Goal: Transaction & Acquisition: Purchase product/service

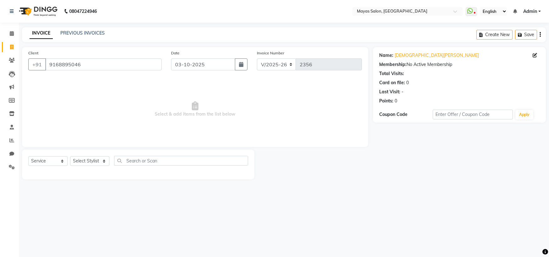
select select "7571"
select select "service"
click at [94, 166] on select "Select Stylist [PERSON_NAME] [PERSON_NAME] [PERSON_NAME] (sir) [PERSON_NAME] Mo…" at bounding box center [89, 161] width 39 height 10
select select "67437"
click at [72, 166] on select "Select Stylist [PERSON_NAME] [PERSON_NAME] [PERSON_NAME] (sir) [PERSON_NAME] Mo…" at bounding box center [89, 161] width 39 height 10
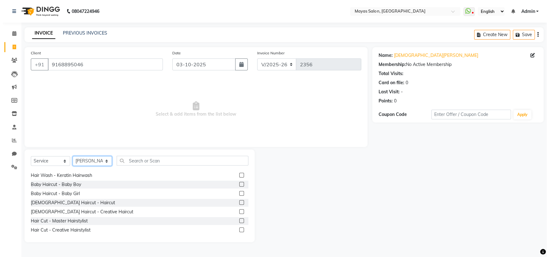
scroll to position [94, 0]
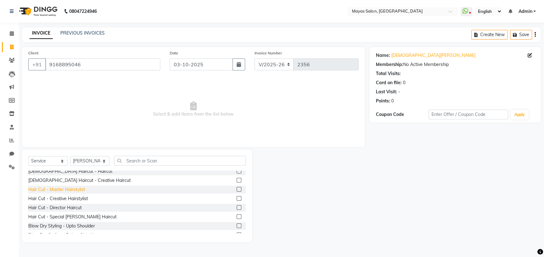
click at [82, 193] on div "Hair Cut - Master Hairstylist" at bounding box center [56, 190] width 57 height 7
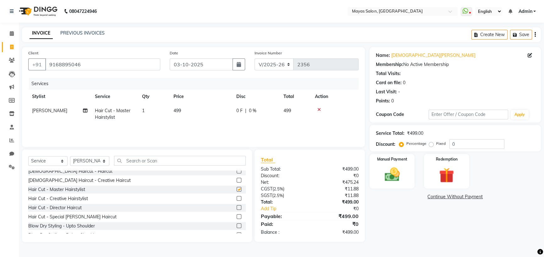
checkbox input "false"
click at [202, 125] on td "499" at bounding box center [201, 114] width 63 height 21
select select "67437"
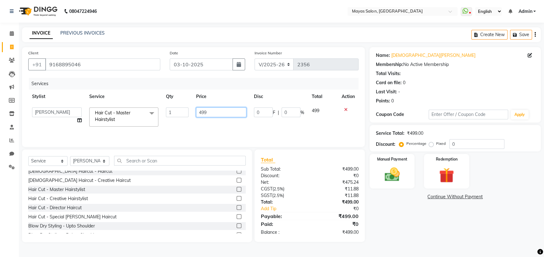
drag, startPoint x: 218, startPoint y: 122, endPoint x: 182, endPoint y: 138, distance: 38.9
click at [182, 131] on tr "[PERSON_NAME] [PERSON_NAME] [PERSON_NAME] (sir) [PERSON_NAME] Movle [PERSON_NAM…" at bounding box center [193, 117] width 331 height 27
type input "500"
click at [245, 22] on nav "08047224946 Select Location × Mayas Salon, Thane WhatsApp Status ✕ Status: Disc…" at bounding box center [272, 11] width 544 height 23
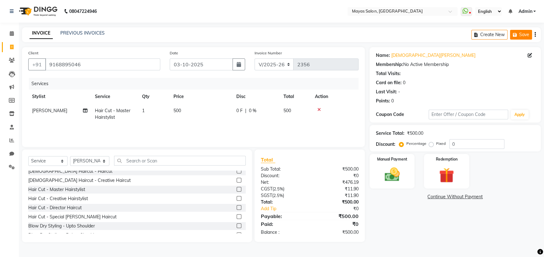
click at [510, 40] on button "Save" at bounding box center [521, 35] width 22 height 10
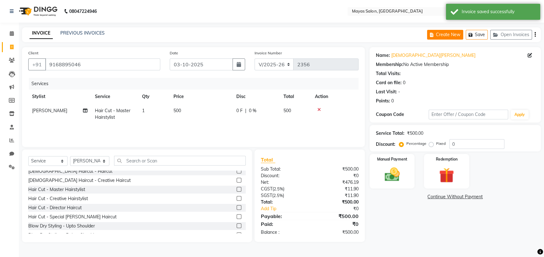
click at [427, 36] on button "Create New" at bounding box center [445, 35] width 36 height 10
select select "service"
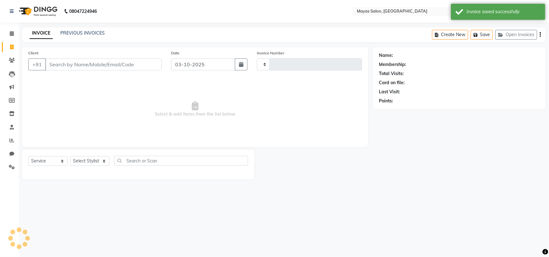
type input "2356"
select select "7571"
click at [98, 70] on input "Client" at bounding box center [103, 65] width 116 height 12
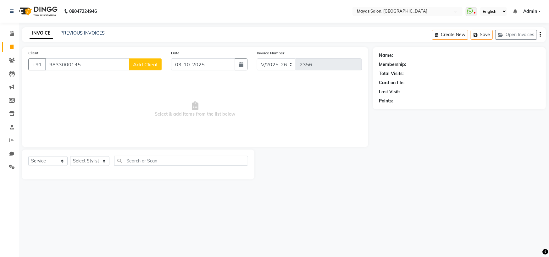
type input "9833000145"
click at [148, 70] on button "Add Client" at bounding box center [145, 65] width 32 height 12
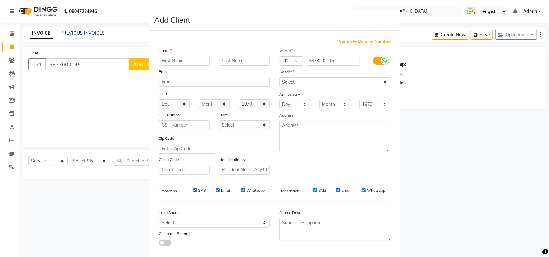
click at [163, 66] on input "text" at bounding box center [184, 61] width 51 height 10
type input "[PERSON_NAME]"
click at [314, 87] on select "Select [DEMOGRAPHIC_DATA] [DEMOGRAPHIC_DATA] Other Prefer Not To Say" at bounding box center [334, 82] width 111 height 10
select select "[DEMOGRAPHIC_DATA]"
click at [279, 87] on select "Select [DEMOGRAPHIC_DATA] [DEMOGRAPHIC_DATA] Other Prefer Not To Say" at bounding box center [334, 82] width 111 height 10
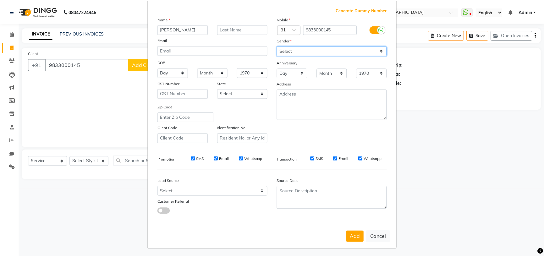
scroll to position [90, 0]
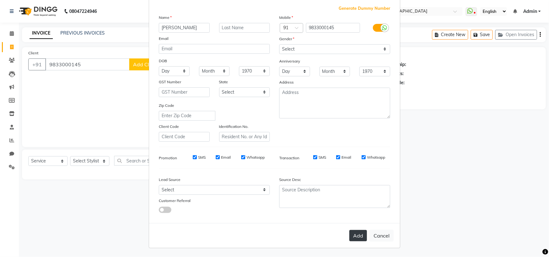
click at [349, 233] on button "Add" at bounding box center [358, 235] width 18 height 11
select select
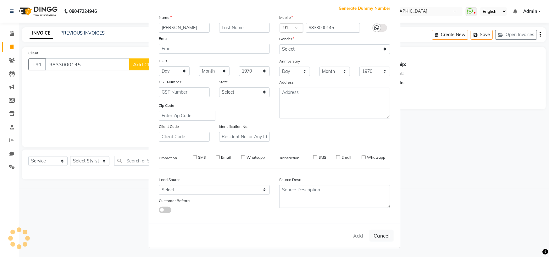
select select
checkbox input "false"
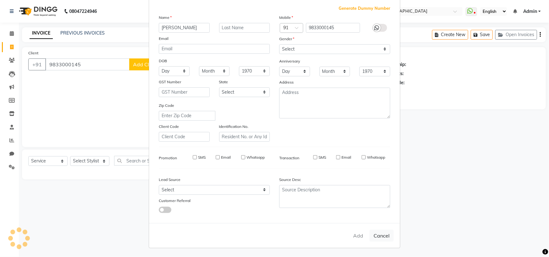
checkbox input "false"
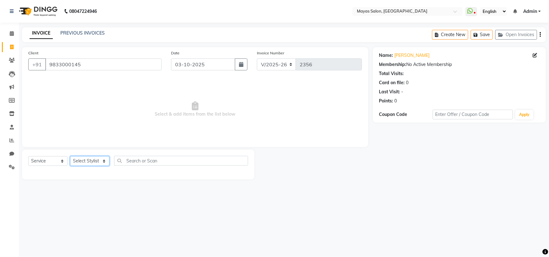
click at [103, 166] on select "Select Stylist [PERSON_NAME] [PERSON_NAME] [PERSON_NAME] (sir) [PERSON_NAME] Mo…" at bounding box center [89, 161] width 39 height 10
select select "67435"
click at [72, 166] on select "Select Stylist [PERSON_NAME] [PERSON_NAME] [PERSON_NAME] (sir) [PERSON_NAME] Mo…" at bounding box center [89, 161] width 39 height 10
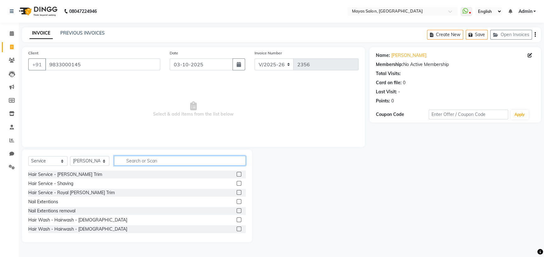
click at [154, 166] on input "text" at bounding box center [180, 161] width 132 height 10
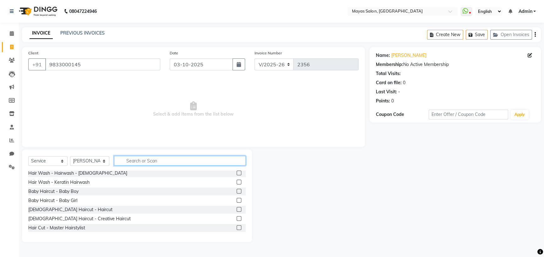
scroll to position [63, 0]
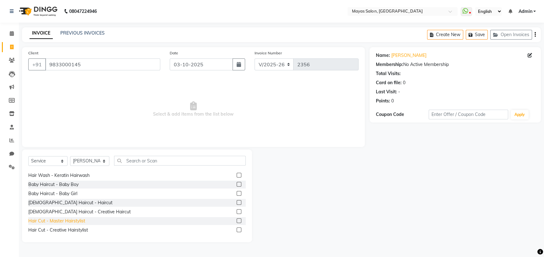
click at [71, 225] on div "Hair Cut - Master Hairstylist" at bounding box center [56, 221] width 57 height 7
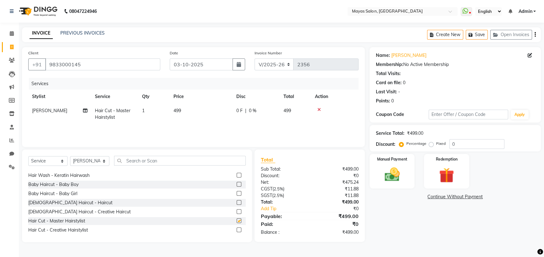
checkbox input "false"
click at [150, 166] on input "text" at bounding box center [180, 161] width 132 height 10
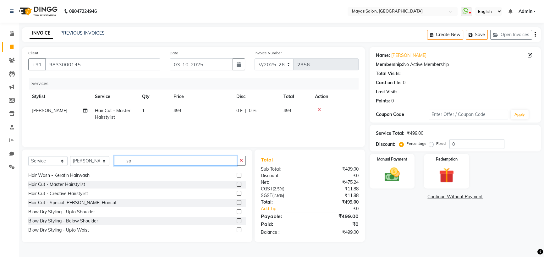
scroll to position [0, 0]
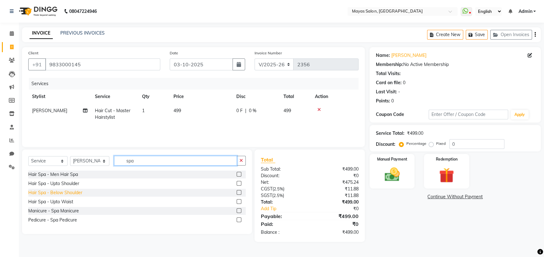
type input "spa"
click at [60, 196] on div "Hair Spa - Below Shoulder" at bounding box center [55, 193] width 54 height 7
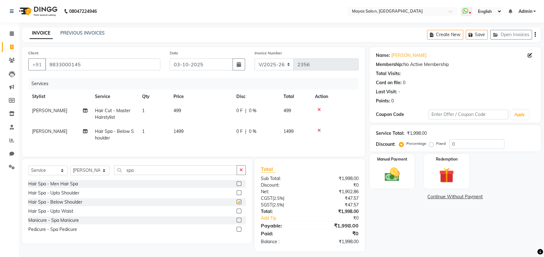
checkbox input "false"
click at [186, 145] on td "1499" at bounding box center [201, 135] width 63 height 21
select select "67435"
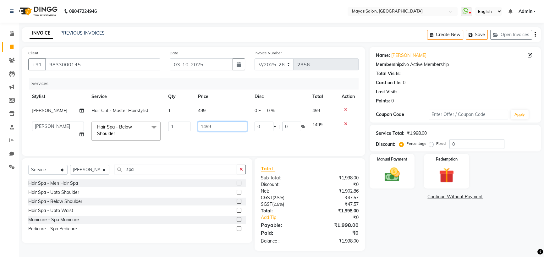
drag, startPoint x: 221, startPoint y: 146, endPoint x: 191, endPoint y: 149, distance: 31.0
click at [194, 145] on td "1499" at bounding box center [222, 131] width 57 height 27
type input "2000"
click at [218, 118] on td "499" at bounding box center [222, 111] width 57 height 14
select select "67435"
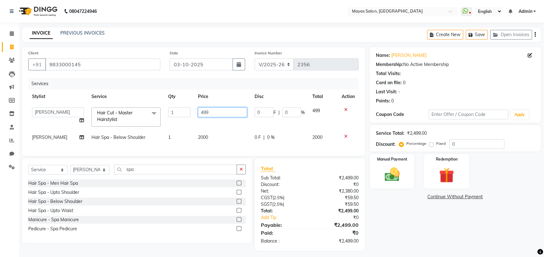
click at [222, 117] on input "499" at bounding box center [222, 113] width 49 height 10
type input "4"
type input "500"
click at [418, 251] on div "Name: [PERSON_NAME] Membership: No Active Membership Total Visits: Card on file…" at bounding box center [458, 149] width 176 height 204
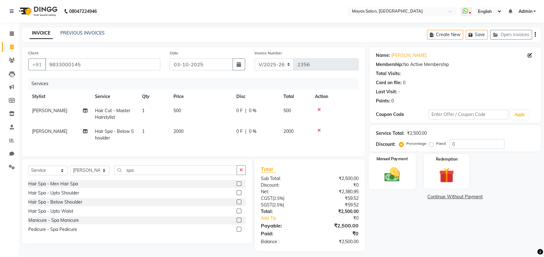
click at [393, 184] on img at bounding box center [392, 175] width 25 height 18
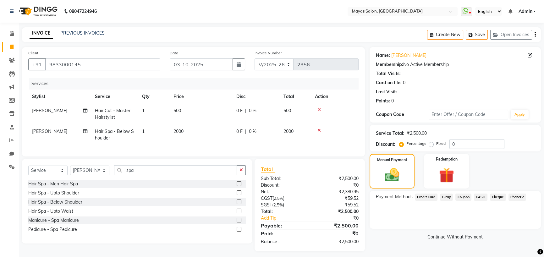
click at [424, 201] on span "Credit Card" at bounding box center [427, 197] width 23 height 7
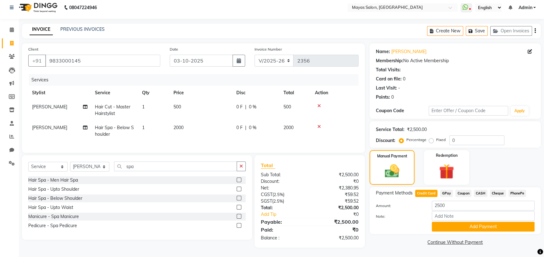
scroll to position [43, 0]
click at [465, 224] on button "Add Payment" at bounding box center [483, 227] width 103 height 10
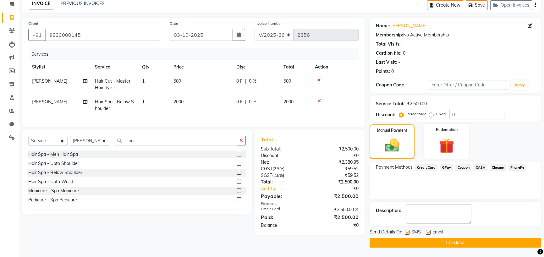
scroll to position [60, 0]
click at [466, 243] on button "Checkout" at bounding box center [455, 243] width 171 height 10
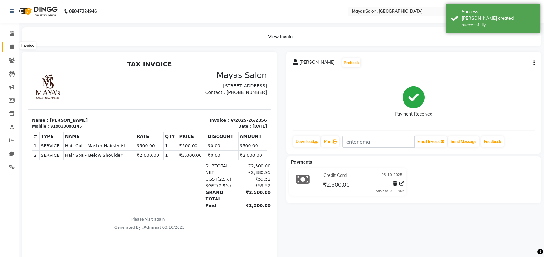
click at [14, 44] on span at bounding box center [11, 47] width 11 height 7
select select "service"
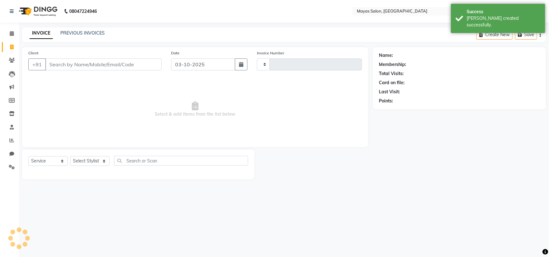
type input "2357"
select select "7571"
click at [518, 37] on icon "button" at bounding box center [521, 35] width 6 height 4
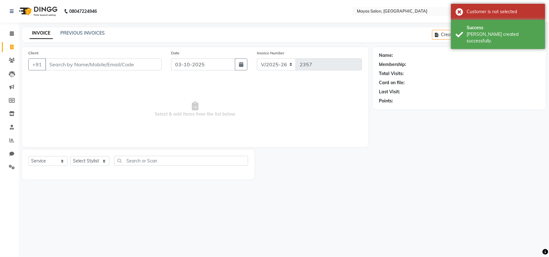
click at [451, 141] on div "Name: Membership: Total Visits: Card on file: Last Visit: Points:" at bounding box center [462, 113] width 178 height 132
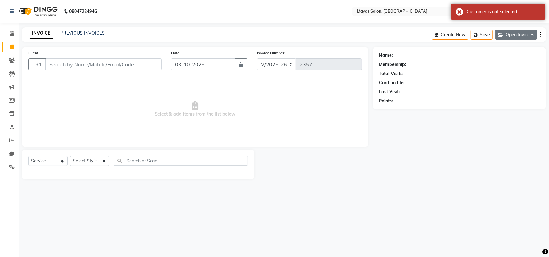
click at [520, 40] on button "Open Invoices" at bounding box center [516, 35] width 42 height 10
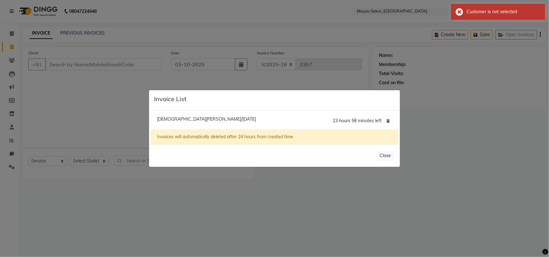
click at [211, 119] on span "[DEMOGRAPHIC_DATA][PERSON_NAME]/[DATE]" at bounding box center [206, 119] width 99 height 6
type input "9168895046"
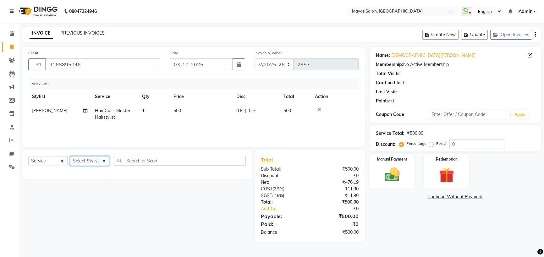
click at [97, 166] on select "Select Stylist [PERSON_NAME] [PERSON_NAME] [PERSON_NAME] (sir) [PERSON_NAME] Mo…" at bounding box center [89, 161] width 39 height 10
select select "67437"
click at [72, 166] on select "Select Stylist [PERSON_NAME] [PERSON_NAME] [PERSON_NAME] (sir) [PERSON_NAME] Mo…" at bounding box center [89, 161] width 39 height 10
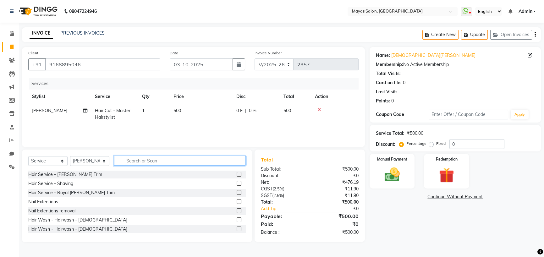
click at [147, 166] on input "text" at bounding box center [180, 161] width 132 height 10
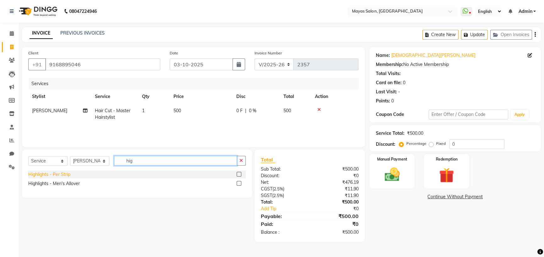
type input "hig"
click at [55, 178] on div "Highlights - Per Strip" at bounding box center [49, 174] width 42 height 7
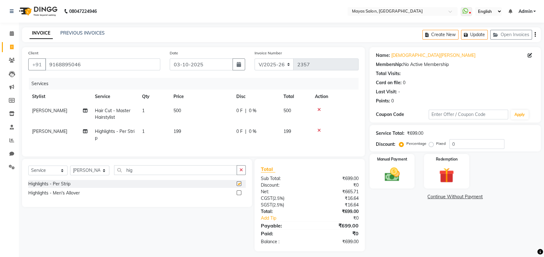
checkbox input "false"
click at [204, 145] on td "199" at bounding box center [201, 135] width 63 height 21
select select "67437"
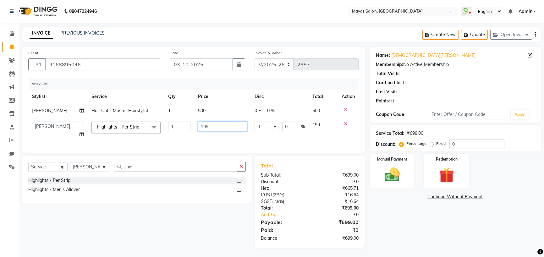
drag, startPoint x: 211, startPoint y: 147, endPoint x: 186, endPoint y: 151, distance: 25.5
click at [186, 142] on tr "[PERSON_NAME] [PERSON_NAME] [PERSON_NAME] (sir) [PERSON_NAME] Movle [PERSON_NAM…" at bounding box center [193, 130] width 331 height 24
type input "100"
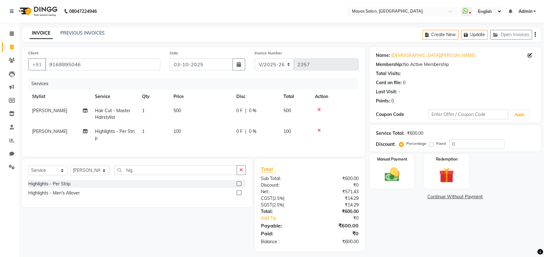
click at [170, 145] on td "1" at bounding box center [153, 135] width 31 height 21
select select "67437"
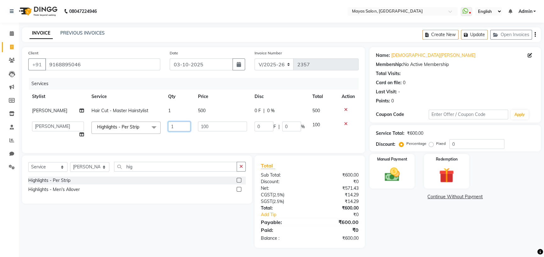
click at [176, 131] on input "1" at bounding box center [179, 127] width 22 height 10
type input "25"
click at [193, 35] on div "INVOICE PREVIOUS INVOICES Create New Update Open Invoices" at bounding box center [281, 34] width 519 height 15
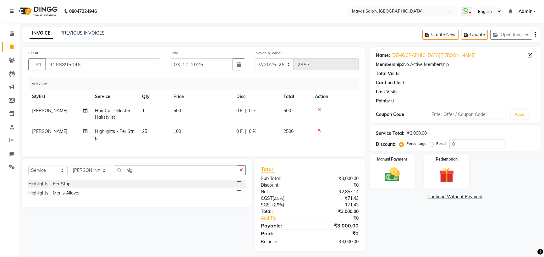
click at [439, 245] on div "Name: [PERSON_NAME] Membership: No Active Membership Total Visits: Card on file…" at bounding box center [458, 149] width 176 height 204
click at [237, 175] on button "button" at bounding box center [241, 170] width 9 height 10
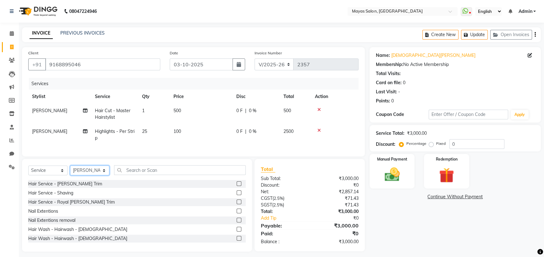
click at [98, 176] on select "Select Stylist [PERSON_NAME] [PERSON_NAME] [PERSON_NAME] (sir) [PERSON_NAME] Mo…" at bounding box center [89, 171] width 39 height 10
click at [435, 245] on div "Name: [PERSON_NAME] Membership: No Active Membership Total Visits: Card on file…" at bounding box center [458, 149] width 176 height 205
click at [178, 175] on input "text" at bounding box center [180, 170] width 132 height 10
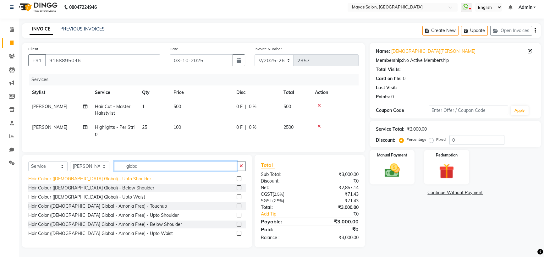
scroll to position [35, 0]
type input "globa"
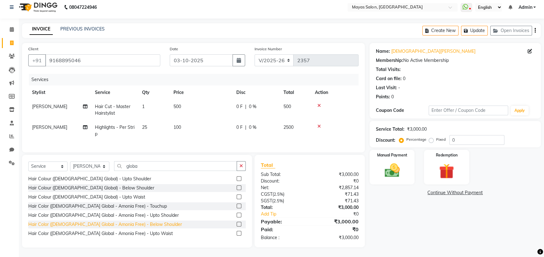
click at [118, 221] on div "Hair Color ([DEMOGRAPHIC_DATA] Global - Amonia Free) - Below Shoulder" at bounding box center [105, 224] width 154 height 7
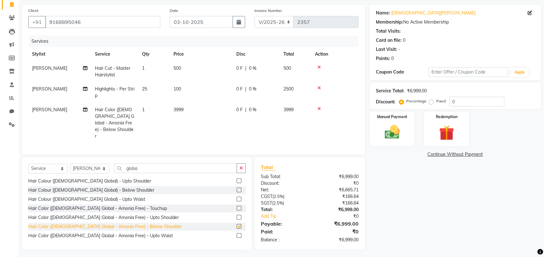
checkbox input "false"
click at [208, 130] on td "3999" at bounding box center [201, 123] width 63 height 41
select select "67437"
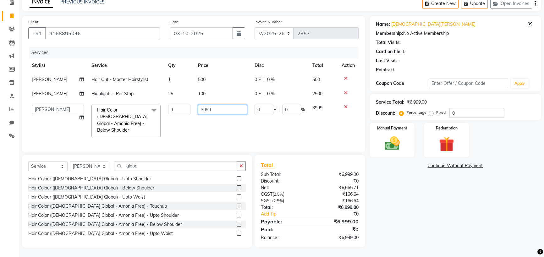
drag, startPoint x: 214, startPoint y: 121, endPoint x: 175, endPoint y: 129, distance: 39.8
click at [175, 129] on tr "[PERSON_NAME] [PERSON_NAME] [PERSON_NAME] (sir) [PERSON_NAME] Movle [PERSON_NAM…" at bounding box center [193, 121] width 331 height 40
type input "4000"
click at [469, 225] on div "Name: [PERSON_NAME] Membership: No Active Membership Total Visits: Card on file…" at bounding box center [458, 132] width 176 height 232
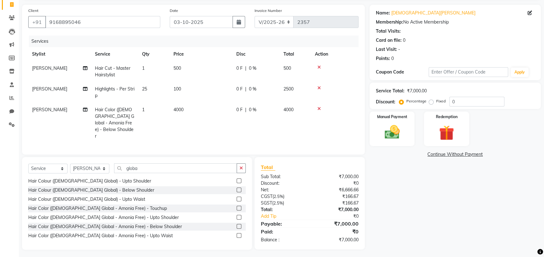
scroll to position [11, 0]
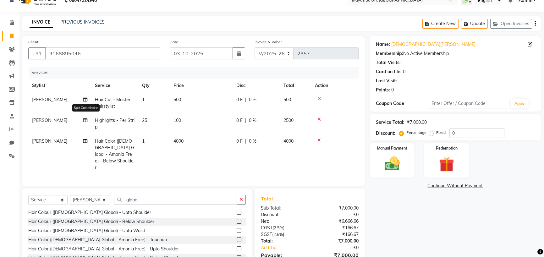
click at [83, 123] on icon at bounding box center [85, 120] width 4 height 4
select select "67437"
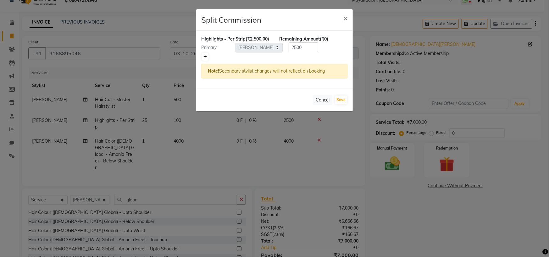
click at [204, 61] on link at bounding box center [205, 57] width 7 height 8
type input "1250"
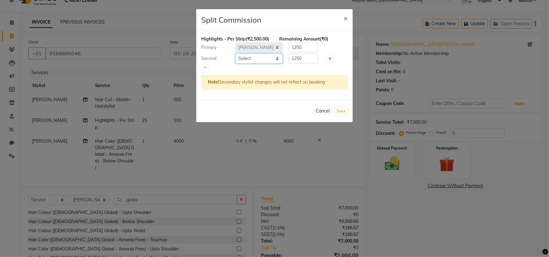
click at [250, 64] on select "Select [PERSON_NAME] [PERSON_NAME] [PERSON_NAME] (sir) [PERSON_NAME] Movle [PER…" at bounding box center [259, 59] width 47 height 10
select select "67459"
click at [236, 64] on select "Select [PERSON_NAME] [PERSON_NAME] [PERSON_NAME] (sir) [PERSON_NAME] Movle [PER…" at bounding box center [259, 59] width 47 height 10
drag, startPoint x: 337, startPoint y: 146, endPoint x: 315, endPoint y: 151, distance: 22.3
click at [337, 116] on button "Save" at bounding box center [341, 111] width 12 height 9
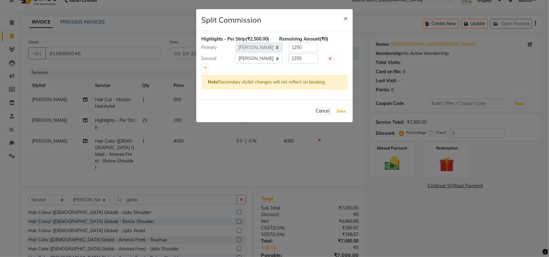
select select "Select"
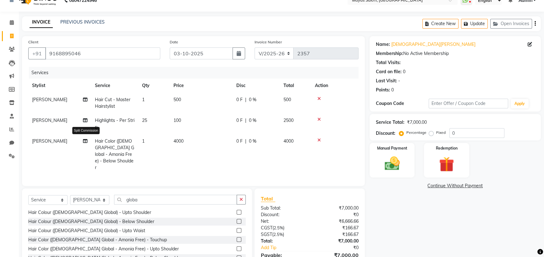
click at [85, 143] on icon at bounding box center [85, 141] width 4 height 4
select select "67437"
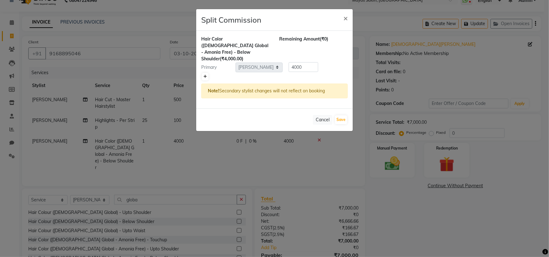
click at [208, 81] on link at bounding box center [205, 77] width 7 height 8
type input "2000"
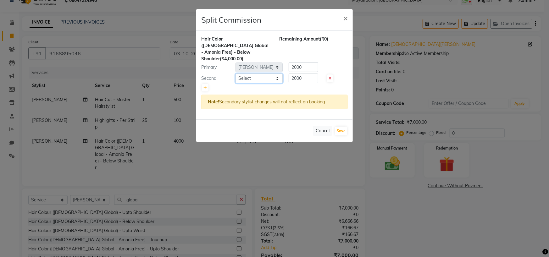
click at [267, 83] on select "Select [PERSON_NAME] [PERSON_NAME] [PERSON_NAME] (sir) [PERSON_NAME] Movle [PER…" at bounding box center [259, 79] width 47 height 10
select select "67459"
click at [236, 78] on select "Select [PERSON_NAME] [PERSON_NAME] [PERSON_NAME] (sir) [PERSON_NAME] Movle [PER…" at bounding box center [259, 79] width 47 height 10
click at [337, 136] on button "Save" at bounding box center [341, 131] width 12 height 9
select select "Select"
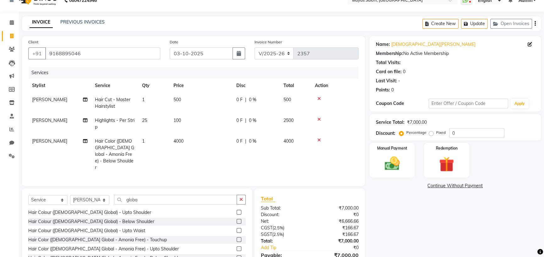
scroll to position [78, 0]
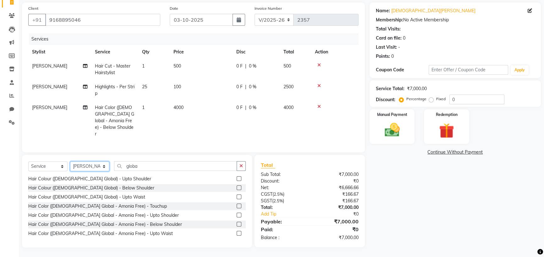
click at [88, 162] on select "Select Stylist [PERSON_NAME] [PERSON_NAME] [PERSON_NAME] (sir) [PERSON_NAME] Mo…" at bounding box center [89, 167] width 39 height 10
select select "67461"
click at [72, 162] on select "Select Stylist [PERSON_NAME] [PERSON_NAME] [PERSON_NAME] (sir) [PERSON_NAME] Mo…" at bounding box center [89, 167] width 39 height 10
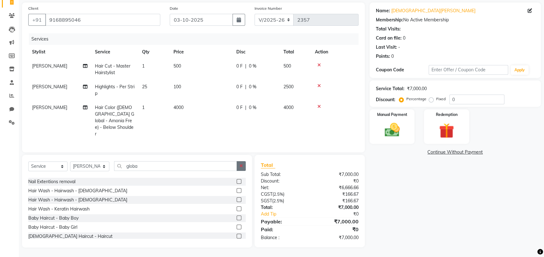
click at [241, 161] on button "button" at bounding box center [241, 166] width 9 height 10
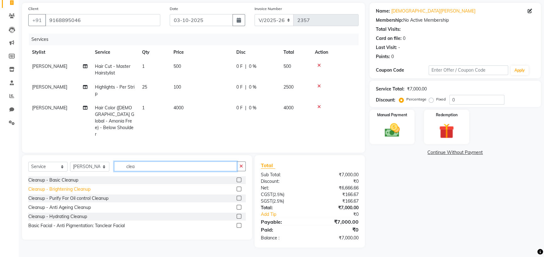
type input "clea"
click at [52, 186] on div "Cleanup - Brightening Cleanup" at bounding box center [59, 189] width 62 height 7
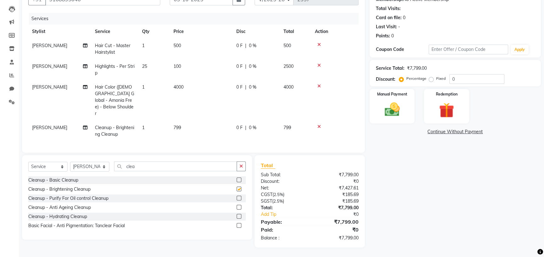
checkbox input "false"
click at [196, 131] on td "799" at bounding box center [201, 131] width 63 height 21
select select "67461"
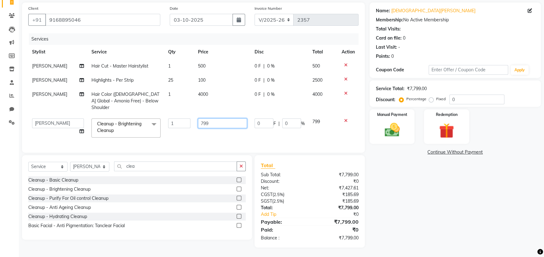
drag, startPoint x: 213, startPoint y: 103, endPoint x: 173, endPoint y: 118, distance: 42.2
click at [173, 118] on tr "[PERSON_NAME] [PERSON_NAME] [PERSON_NAME] (sir) [PERSON_NAME] Movle [PERSON_NAM…" at bounding box center [193, 128] width 331 height 27
type input "1000"
click at [444, 204] on div "Name: [PERSON_NAME] Membership: No Active Membership Total Visits: Card on file…" at bounding box center [458, 125] width 176 height 245
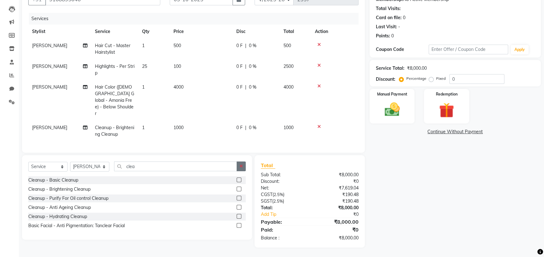
click at [240, 169] on icon "button" at bounding box center [241, 166] width 3 height 4
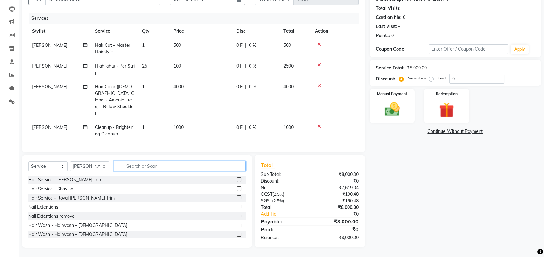
scroll to position [101, 0]
click at [176, 161] on input "text" at bounding box center [180, 166] width 132 height 10
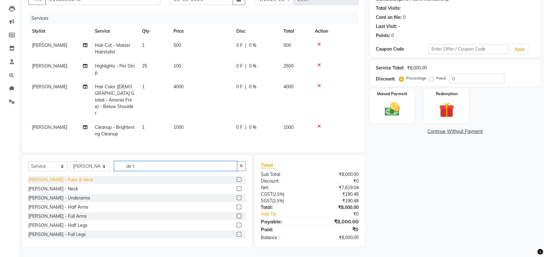
type input "de t"
click at [62, 177] on div "[PERSON_NAME] - Face & Neck" at bounding box center [60, 180] width 65 height 7
checkbox input "false"
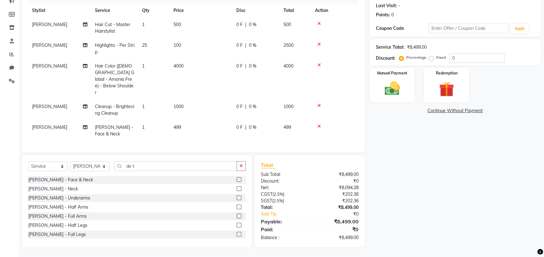
click at [173, 130] on td "499" at bounding box center [201, 130] width 63 height 21
select select "67461"
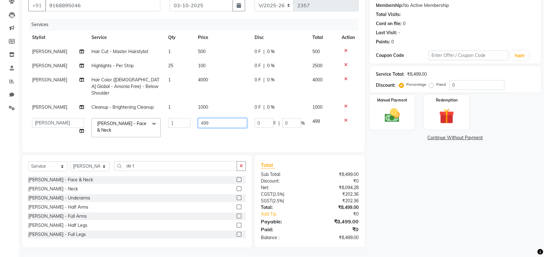
scroll to position [96, 0]
drag, startPoint x: 218, startPoint y: 115, endPoint x: 191, endPoint y: 118, distance: 26.6
click at [194, 118] on td "499" at bounding box center [222, 127] width 57 height 27
type input "250"
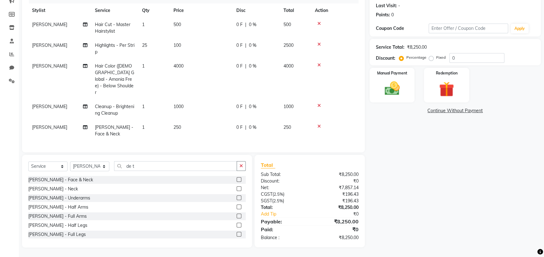
click at [455, 173] on div "Name: [PERSON_NAME] Membership: No Active Membership Total Visits: Card on file…" at bounding box center [458, 104] width 176 height 287
click at [240, 168] on icon "button" at bounding box center [241, 166] width 3 height 4
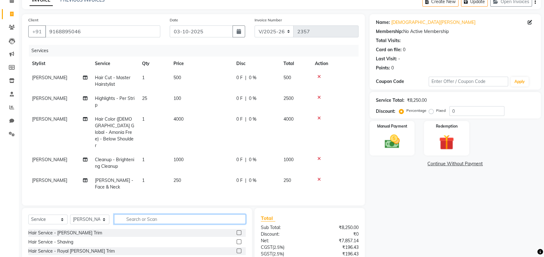
scroll to position [9, 0]
click at [400, 151] on img at bounding box center [392, 142] width 25 height 18
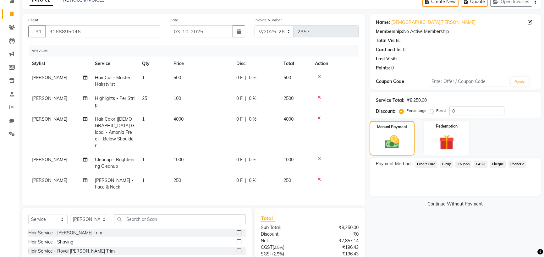
click at [428, 168] on span "Credit Card" at bounding box center [427, 164] width 23 height 7
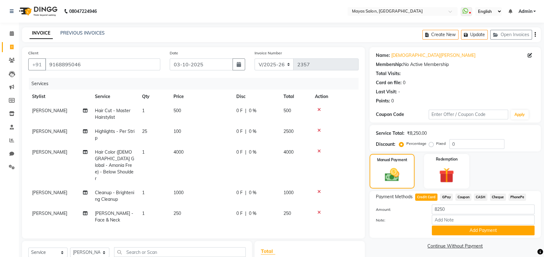
scroll to position [94, 0]
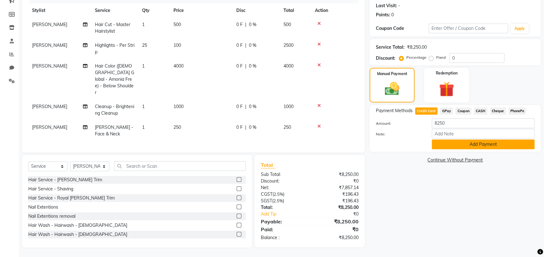
click at [486, 149] on button "Add Payment" at bounding box center [483, 145] width 103 height 10
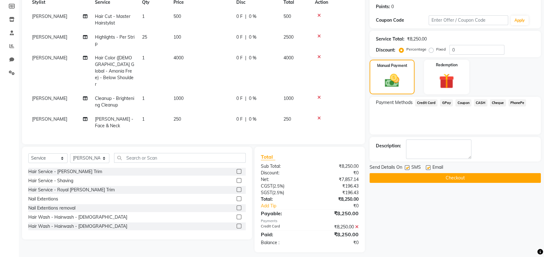
click at [440, 183] on button "Checkout" at bounding box center [455, 178] width 171 height 10
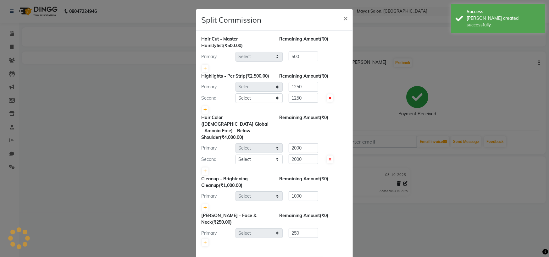
select select "67437"
select select "67459"
select select "67437"
select select "67459"
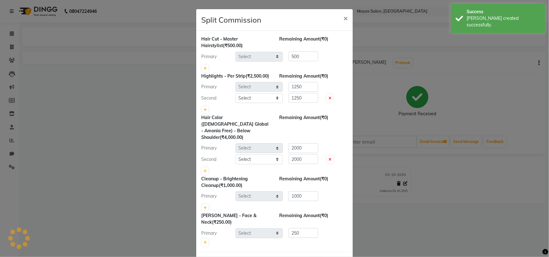
select select "67461"
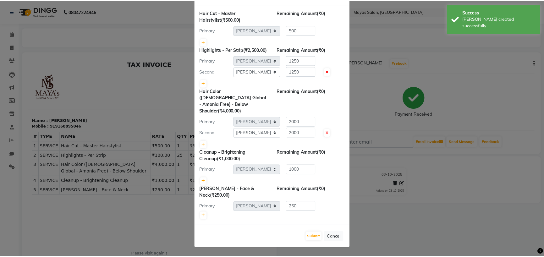
scroll to position [59, 0]
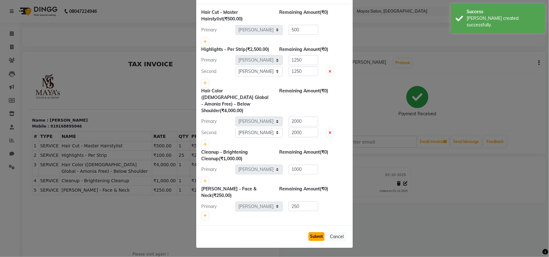
click at [309, 232] on button "Submit" at bounding box center [317, 236] width 16 height 9
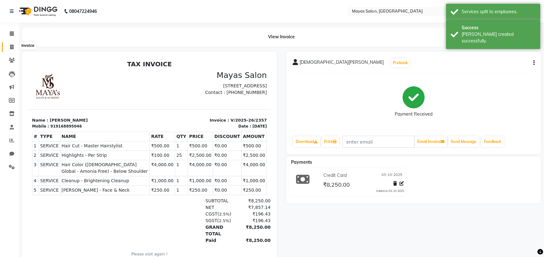
drag, startPoint x: 9, startPoint y: 45, endPoint x: 14, endPoint y: 54, distance: 10.6
click at [9, 45] on span at bounding box center [11, 47] width 11 height 7
select select "service"
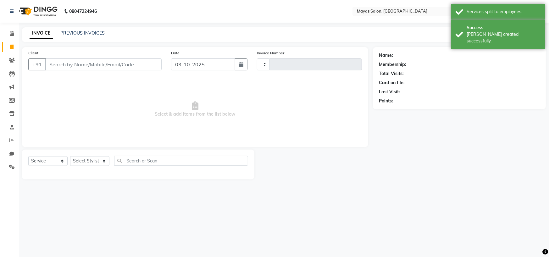
type input "2358"
select select "7571"
click at [97, 70] on input "Client" at bounding box center [103, 65] width 116 height 12
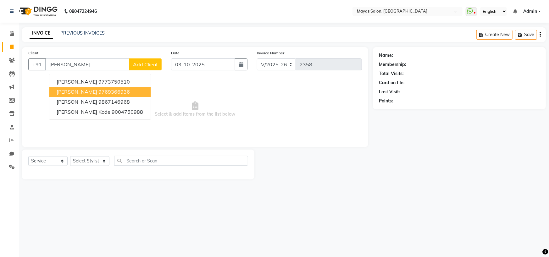
click at [103, 95] on ngb-highlight "9769366936" at bounding box center [113, 92] width 31 height 6
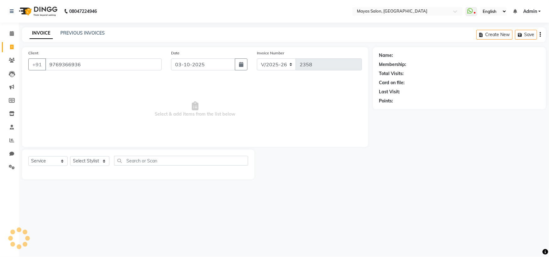
type input "9769366936"
click at [98, 166] on select "Select Stylist [PERSON_NAME] [PERSON_NAME] [PERSON_NAME] (sir) [PERSON_NAME] Mo…" at bounding box center [89, 161] width 39 height 10
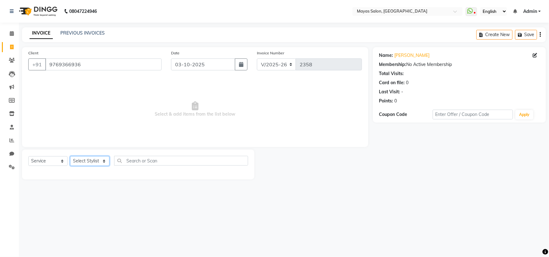
select select "67461"
click at [72, 166] on select "Select Stylist [PERSON_NAME] [PERSON_NAME] [PERSON_NAME] (sir) [PERSON_NAME] Mo…" at bounding box center [89, 161] width 39 height 10
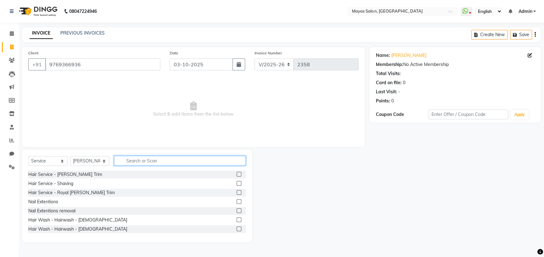
click at [148, 166] on input "text" at bounding box center [180, 161] width 132 height 10
type input "s"
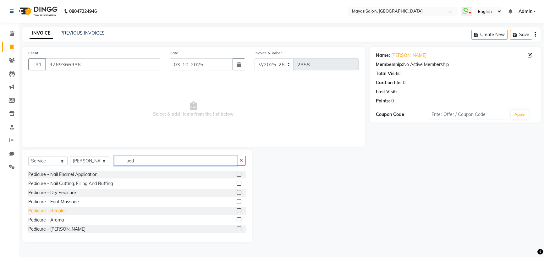
type input "ped"
click at [58, 215] on div "Pedicure - Regular" at bounding box center [47, 211] width 38 height 7
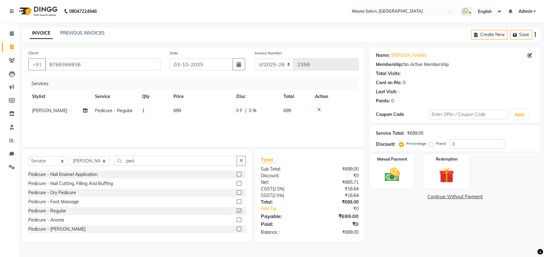
checkbox input "false"
click at [239, 166] on button "button" at bounding box center [241, 161] width 9 height 10
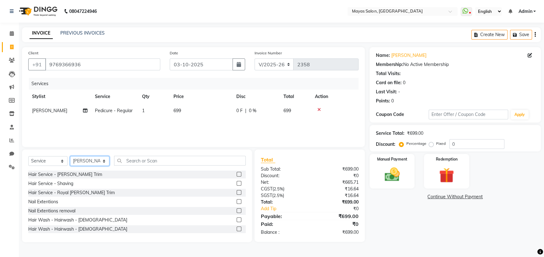
click at [102, 166] on select "Select Stylist [PERSON_NAME] [PERSON_NAME] [PERSON_NAME] (sir) [PERSON_NAME] Mo…" at bounding box center [89, 161] width 39 height 10
select select "67460"
click at [72, 166] on select "Select Stylist [PERSON_NAME] [PERSON_NAME] [PERSON_NAME] (sir) [PERSON_NAME] Mo…" at bounding box center [89, 161] width 39 height 10
click at [185, 166] on input "text" at bounding box center [180, 161] width 132 height 10
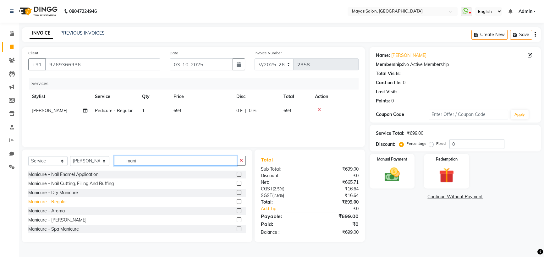
type input "mani"
click at [57, 205] on div "Manicure - Regular" at bounding box center [47, 202] width 39 height 7
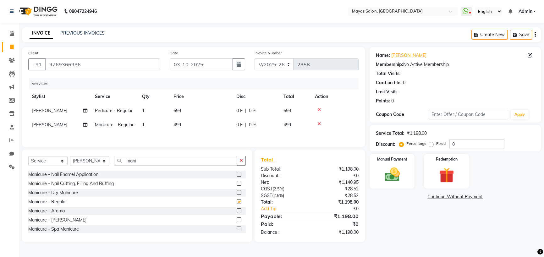
checkbox input "false"
click at [190, 132] on td "499" at bounding box center [201, 125] width 63 height 14
select select "67460"
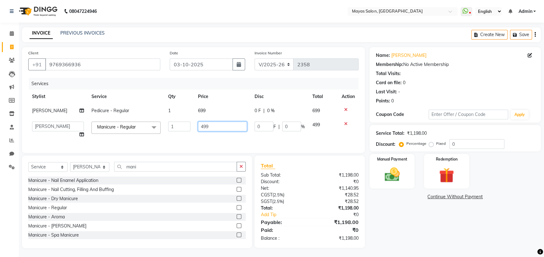
drag, startPoint x: 217, startPoint y: 148, endPoint x: 189, endPoint y: 153, distance: 28.3
click at [189, 142] on tr "[PERSON_NAME] [PERSON_NAME] [PERSON_NAME] (sir) [PERSON_NAME] Movle [PERSON_NAM…" at bounding box center [193, 130] width 331 height 24
type input "500"
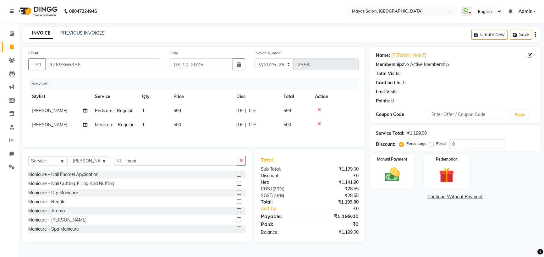
click at [225, 118] on td "699" at bounding box center [201, 111] width 63 height 14
select select "67461"
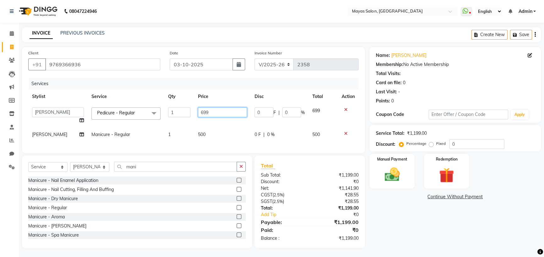
click at [225, 117] on input "699" at bounding box center [222, 113] width 49 height 10
type input "6"
type input "800"
click at [423, 241] on div "Name: [PERSON_NAME] Membership: No Active Membership Total Visits: Card on file…" at bounding box center [458, 147] width 176 height 201
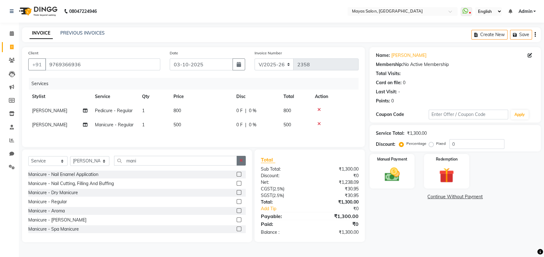
click at [240, 163] on icon "button" at bounding box center [241, 161] width 3 height 4
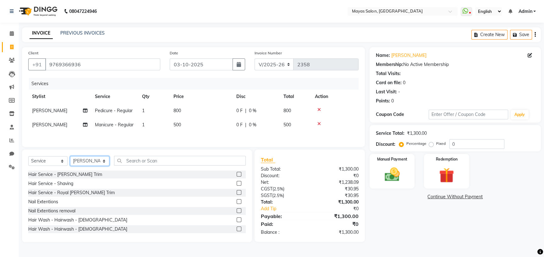
click at [95, 166] on select "Select Stylist [PERSON_NAME] [PERSON_NAME] [PERSON_NAME] (sir) [PERSON_NAME] Mo…" at bounding box center [89, 161] width 39 height 10
select select "66827"
click at [72, 166] on select "Select Stylist [PERSON_NAME] [PERSON_NAME] [PERSON_NAME] (sir) [PERSON_NAME] Mo…" at bounding box center [89, 161] width 39 height 10
click at [168, 166] on input "text" at bounding box center [180, 161] width 132 height 10
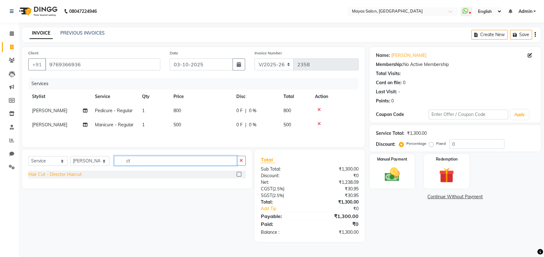
type input "ct"
click at [72, 178] on div "Hair Cut - Director Haircut" at bounding box center [54, 174] width 53 height 7
checkbox input "false"
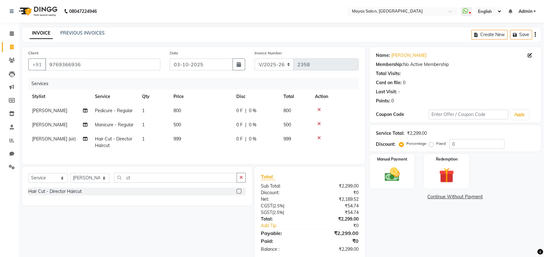
click at [208, 153] on td "999" at bounding box center [201, 142] width 63 height 21
select select "66827"
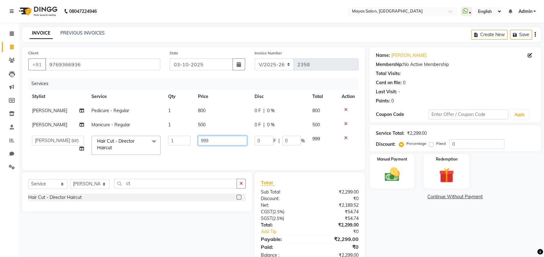
drag, startPoint x: 214, startPoint y: 161, endPoint x: 180, endPoint y: 170, distance: 34.5
click at [180, 159] on tr "[PERSON_NAME] [PERSON_NAME] [PERSON_NAME] (sir) [PERSON_NAME] Movle [PERSON_NAM…" at bounding box center [193, 145] width 331 height 27
type input "1500"
click at [454, 240] on div "Name: [PERSON_NAME] Membership: No Active Membership Total Visits: Card on file…" at bounding box center [458, 156] width 176 height 218
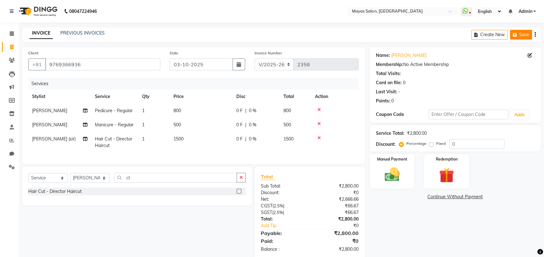
click at [517, 33] on button "Save" at bounding box center [521, 35] width 22 height 10
click at [10, 48] on icon at bounding box center [11, 47] width 3 height 5
select select "service"
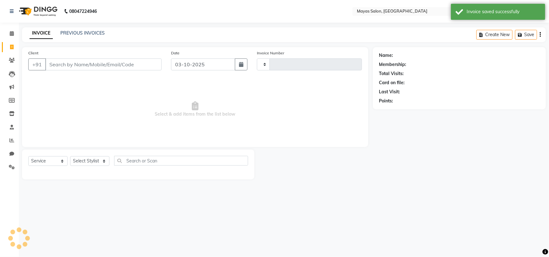
type input "2358"
select select "7571"
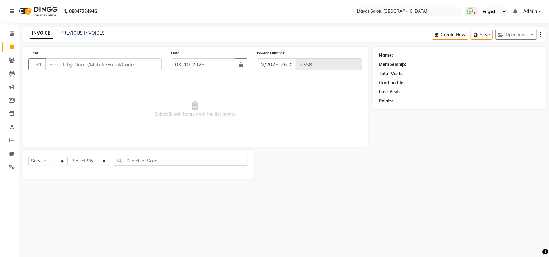
click at [97, 70] on input "Client" at bounding box center [103, 65] width 116 height 12
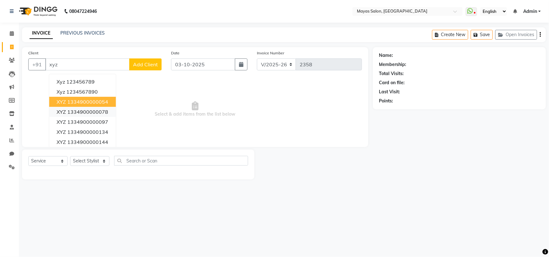
click at [76, 115] on ngb-highlight "1334900000078" at bounding box center [87, 112] width 41 height 6
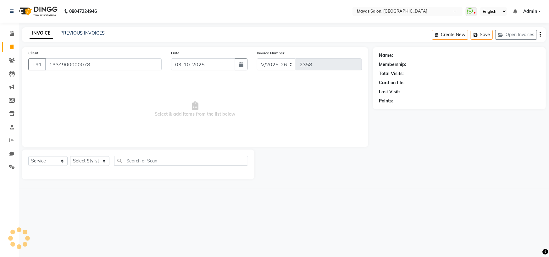
type input "1334900000078"
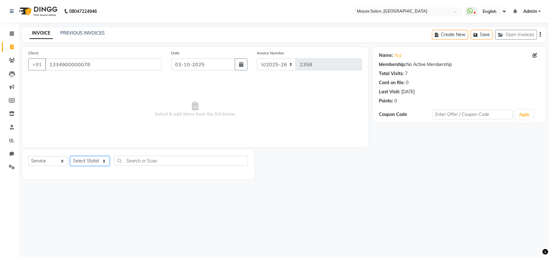
click at [95, 166] on select "Select Stylist [PERSON_NAME] [PERSON_NAME] [PERSON_NAME] (sir) [PERSON_NAME] Mo…" at bounding box center [89, 161] width 39 height 10
select select "67461"
click at [72, 166] on select "Select Stylist [PERSON_NAME] [PERSON_NAME] [PERSON_NAME] (sir) [PERSON_NAME] Mo…" at bounding box center [89, 161] width 39 height 10
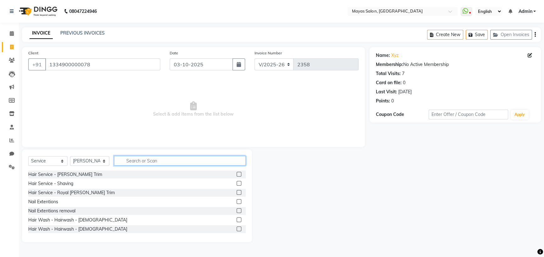
click at [145, 166] on input "text" at bounding box center [180, 161] width 132 height 10
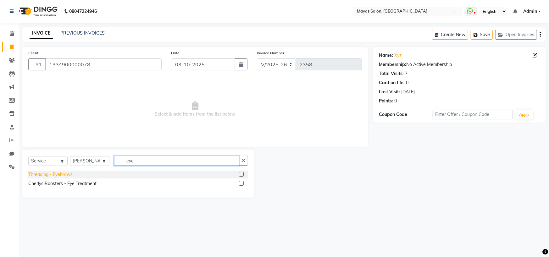
type input "eye"
click at [66, 178] on div "Threading - Eyebrows" at bounding box center [50, 174] width 44 height 7
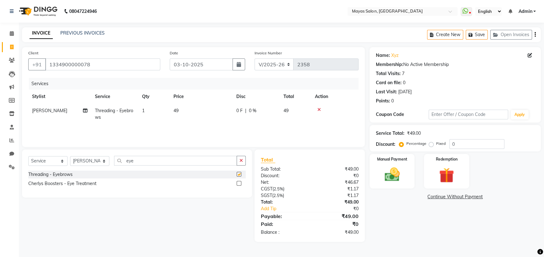
checkbox input "false"
click at [210, 125] on td "49" at bounding box center [201, 114] width 63 height 21
select select "67461"
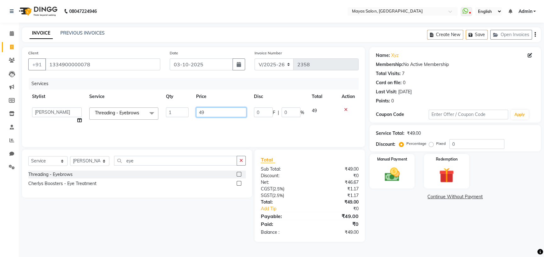
click at [212, 117] on input "49" at bounding box center [221, 113] width 50 height 10
type input "4"
type input "60"
click at [391, 184] on img at bounding box center [392, 175] width 25 height 18
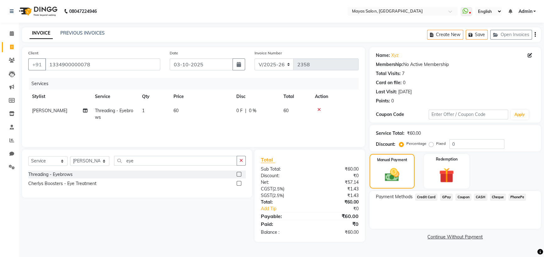
click at [487, 202] on div "CASH" at bounding box center [480, 198] width 16 height 8
click at [488, 201] on span "CASH" at bounding box center [481, 197] width 14 height 7
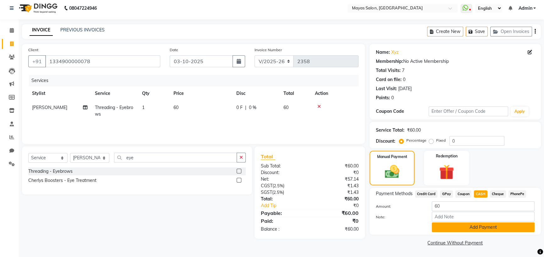
click at [489, 226] on button "Add Payment" at bounding box center [483, 228] width 103 height 10
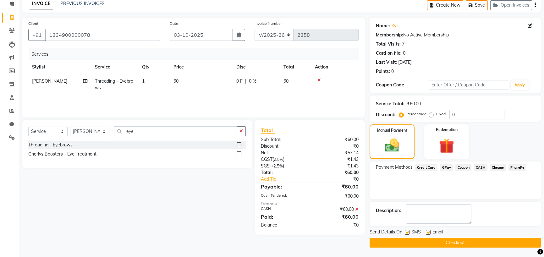
scroll to position [60, 0]
click at [488, 243] on button "Checkout" at bounding box center [455, 243] width 171 height 10
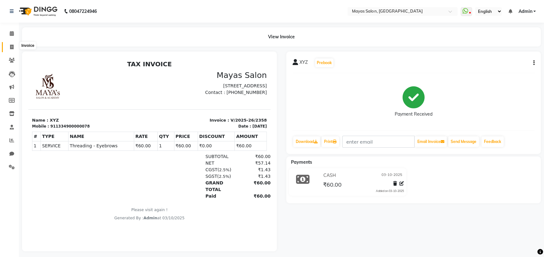
drag, startPoint x: 8, startPoint y: 50, endPoint x: 29, endPoint y: 47, distance: 21.4
click at [8, 50] on span at bounding box center [11, 47] width 11 height 7
select select "service"
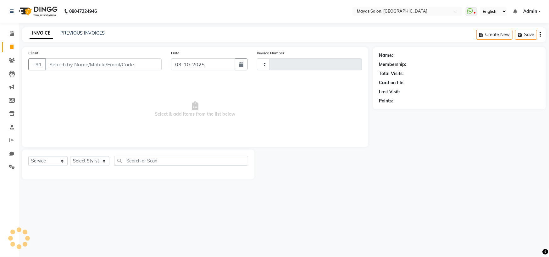
type input "2359"
select select "7571"
click at [108, 70] on input "Client" at bounding box center [103, 65] width 116 height 12
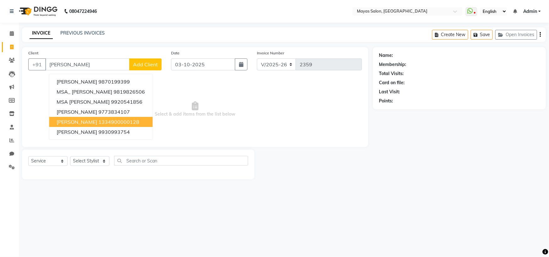
click at [119, 125] on ngb-highlight "1334900000128" at bounding box center [118, 122] width 41 height 6
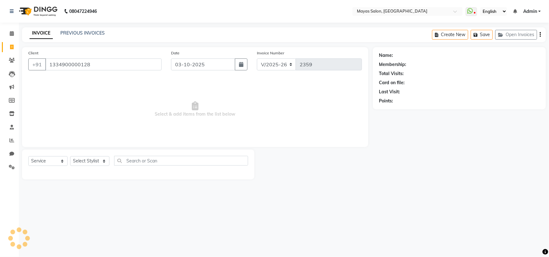
type input "1334900000128"
click at [102, 166] on select "Select Stylist [PERSON_NAME] [PERSON_NAME] [PERSON_NAME] (sir) [PERSON_NAME] Mo…" at bounding box center [89, 161] width 39 height 10
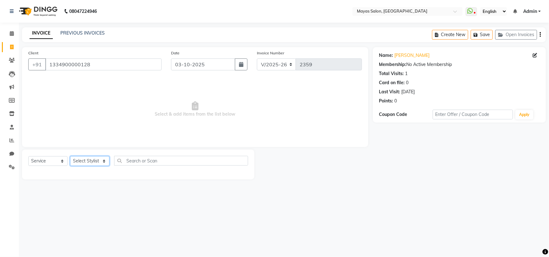
select select "66827"
click at [72, 166] on select "Select Stylist [PERSON_NAME] [PERSON_NAME] [PERSON_NAME] (sir) [PERSON_NAME] Mo…" at bounding box center [89, 161] width 39 height 10
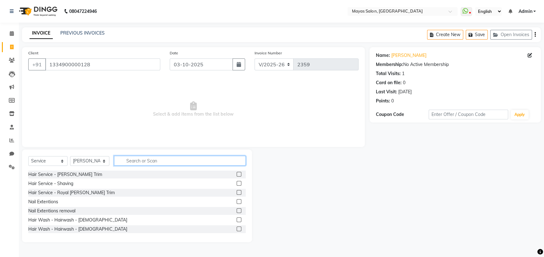
click at [180, 166] on input "text" at bounding box center [180, 161] width 132 height 10
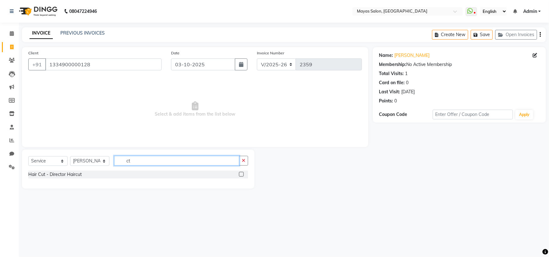
type input "ct"
click at [61, 180] on div "Hair Cut - Director Haircut" at bounding box center [138, 175] width 220 height 9
click at [63, 178] on div "Hair Cut - Director Haircut" at bounding box center [54, 174] width 53 height 7
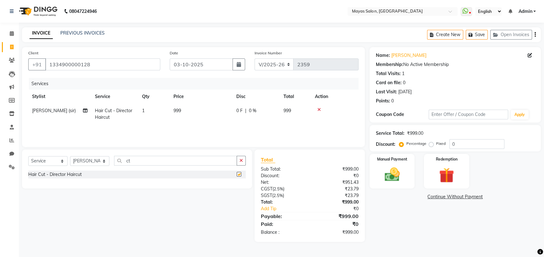
checkbox input "false"
click at [196, 125] on td "999" at bounding box center [201, 114] width 63 height 21
select select "66827"
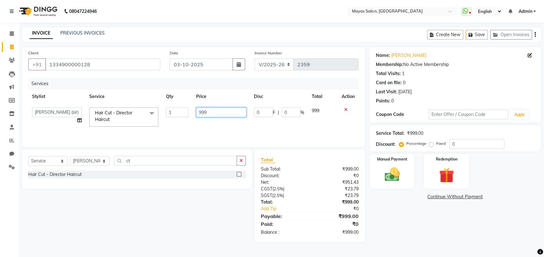
drag, startPoint x: 220, startPoint y: 134, endPoint x: 196, endPoint y: 138, distance: 24.6
click at [211, 117] on input "999" at bounding box center [221, 113] width 50 height 10
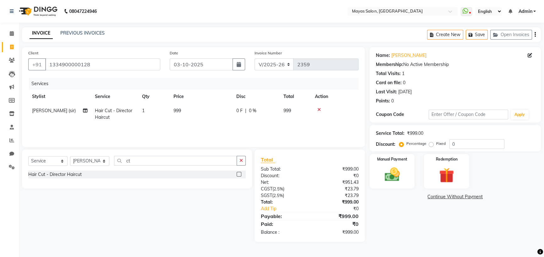
click at [196, 125] on td "999" at bounding box center [201, 114] width 63 height 21
select select "66827"
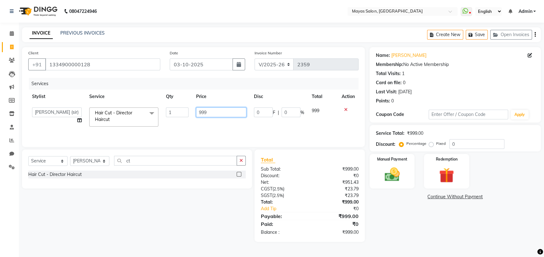
click at [221, 117] on input "999" at bounding box center [221, 113] width 50 height 10
type input "9"
type input "1500"
click at [390, 183] on div "Manual Payment" at bounding box center [392, 171] width 47 height 36
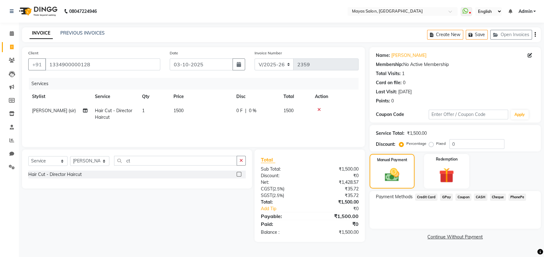
click at [450, 201] on span "GPay" at bounding box center [446, 197] width 13 height 7
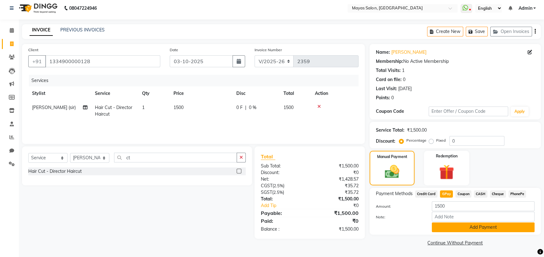
click at [459, 228] on button "Add Payment" at bounding box center [483, 228] width 103 height 10
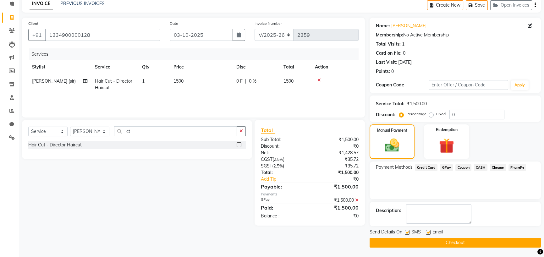
scroll to position [60, 0]
click at [466, 243] on button "Checkout" at bounding box center [455, 243] width 171 height 10
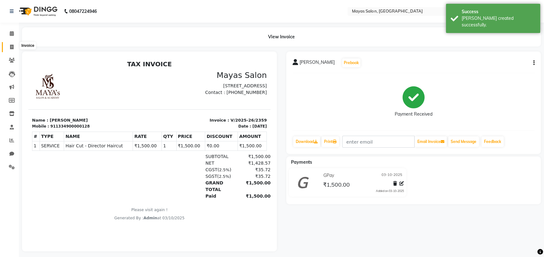
click at [13, 46] on icon at bounding box center [11, 47] width 3 height 5
select select "service"
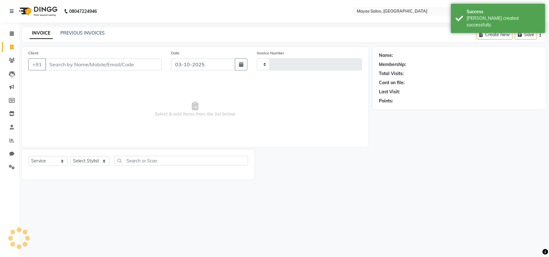
type input "2360"
select select "7571"
click at [92, 70] on input "Client" at bounding box center [103, 65] width 116 height 12
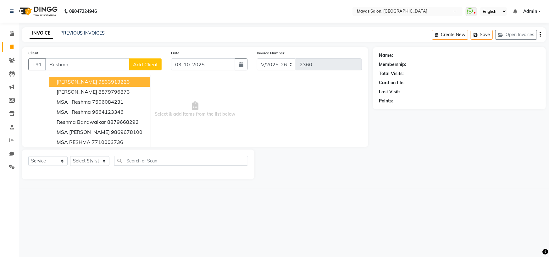
type input "Reshma"
click at [141, 68] on span "Add Client" at bounding box center [145, 64] width 25 height 6
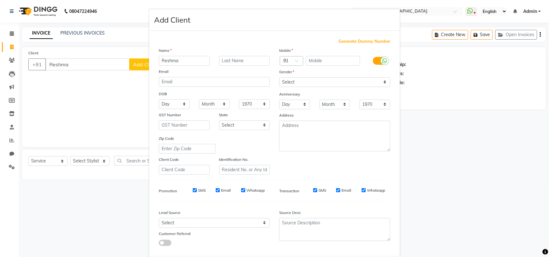
click at [354, 45] on span "Generate Dummy Number" at bounding box center [365, 41] width 52 height 6
type input "1334900000516"
checkbox input "false"
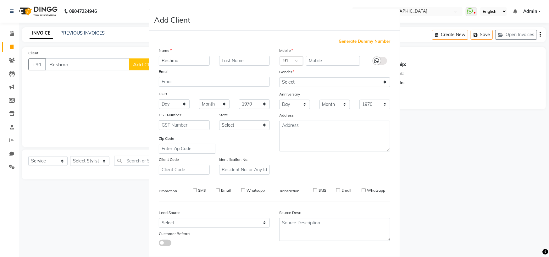
checkbox input "false"
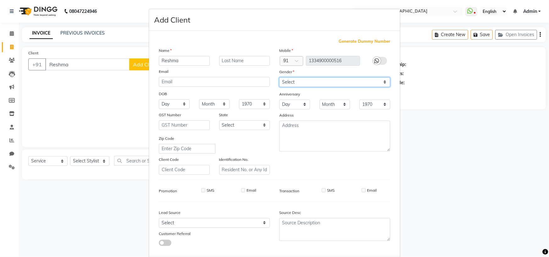
click at [342, 87] on select "Select [DEMOGRAPHIC_DATA] [DEMOGRAPHIC_DATA] Other Prefer Not To Say" at bounding box center [334, 82] width 111 height 10
select select "[DEMOGRAPHIC_DATA]"
click at [279, 87] on select "Select [DEMOGRAPHIC_DATA] [DEMOGRAPHIC_DATA] Other Prefer Not To Say" at bounding box center [334, 82] width 111 height 10
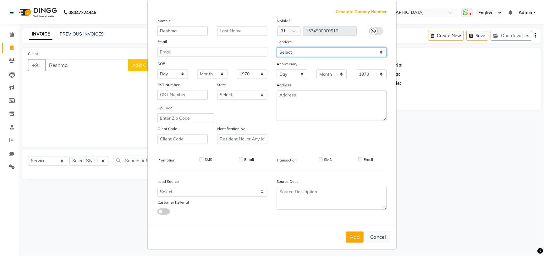
scroll to position [90, 0]
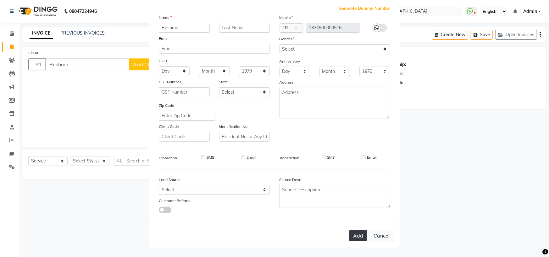
click at [349, 230] on button "Add" at bounding box center [358, 235] width 18 height 11
type input "1334900000516"
select select
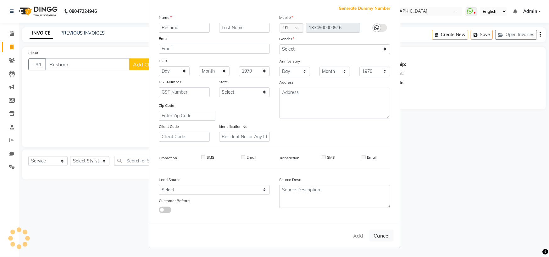
select select
checkbox input "false"
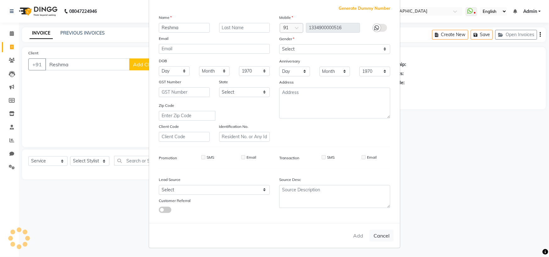
checkbox input "false"
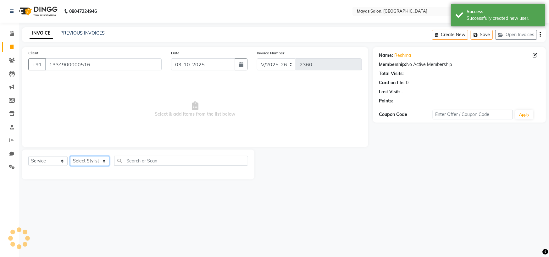
click at [88, 166] on select "Select Stylist [PERSON_NAME] [PERSON_NAME] [PERSON_NAME] (sir) [PERSON_NAME] Mo…" at bounding box center [89, 161] width 39 height 10
select select "67460"
click at [72, 166] on select "Select Stylist [PERSON_NAME] [PERSON_NAME] [PERSON_NAME] (sir) [PERSON_NAME] Mo…" at bounding box center [89, 161] width 39 height 10
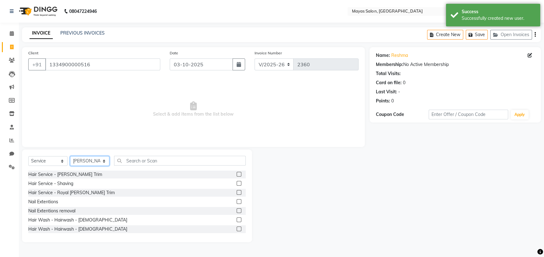
scroll to position [31, 0]
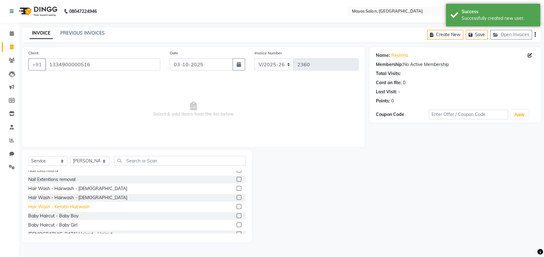
click at [84, 210] on div "Hair Wash - Keratin Hairwash" at bounding box center [58, 207] width 61 height 7
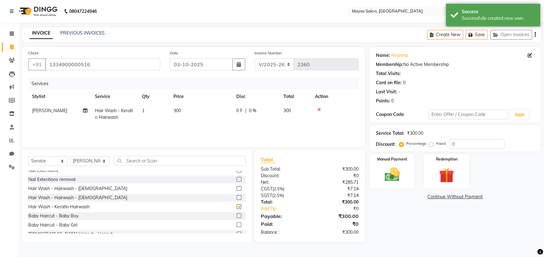
checkbox input "false"
click at [395, 186] on div "Manual Payment" at bounding box center [392, 171] width 47 height 36
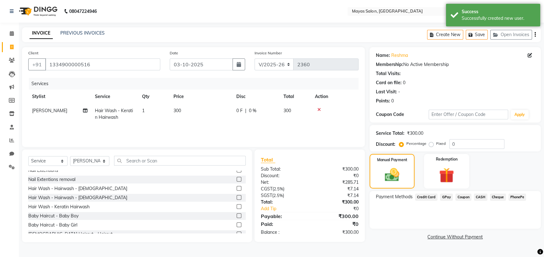
click at [453, 201] on span "GPay" at bounding box center [446, 197] width 13 height 7
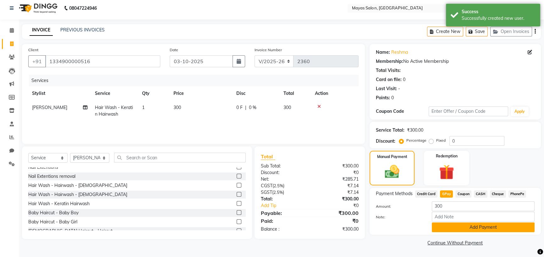
click at [455, 224] on button "Add Payment" at bounding box center [483, 228] width 103 height 10
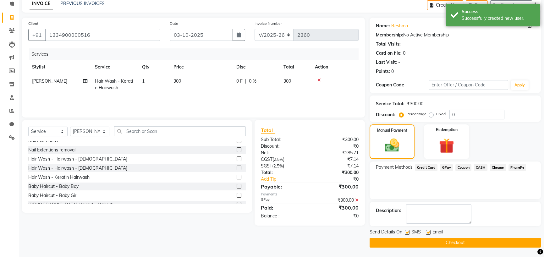
scroll to position [60, 0]
click at [456, 239] on button "Checkout" at bounding box center [455, 243] width 171 height 10
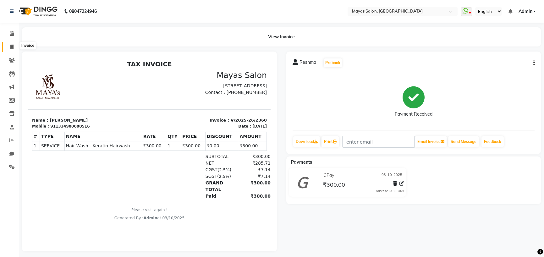
click at [8, 47] on span at bounding box center [11, 47] width 11 height 7
select select "service"
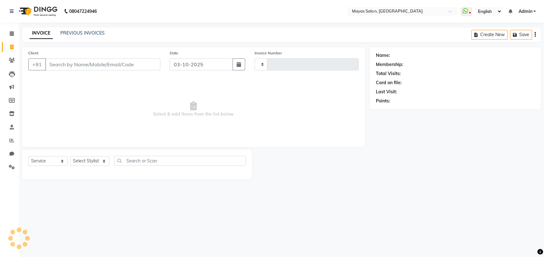
type input "2361"
select select "7571"
click at [136, 70] on input "Client" at bounding box center [103, 65] width 116 height 12
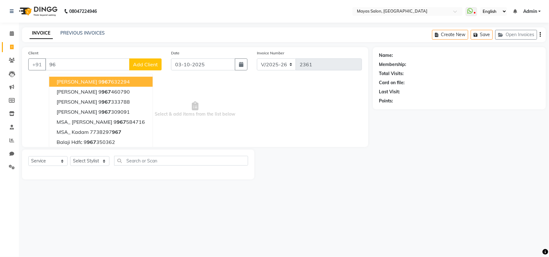
type input "9"
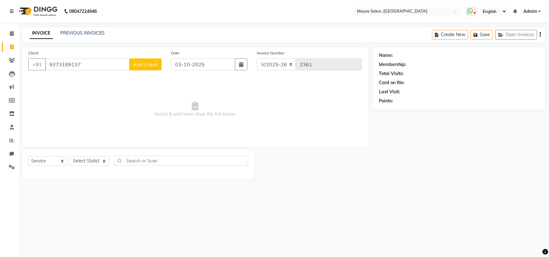
type input "9373189137"
click at [137, 67] on button "Add Client" at bounding box center [145, 65] width 32 height 12
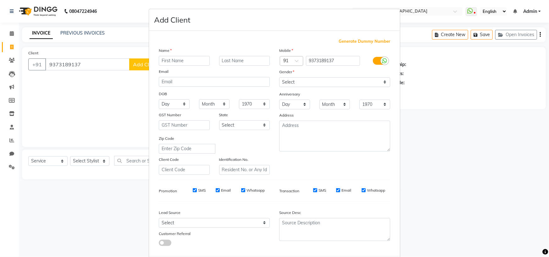
click at [182, 66] on input "text" at bounding box center [184, 61] width 51 height 10
type input "[PERSON_NAME]"
drag, startPoint x: 301, startPoint y: 101, endPoint x: 300, endPoint y: 104, distance: 3.6
click at [301, 87] on select "Select [DEMOGRAPHIC_DATA] [DEMOGRAPHIC_DATA] Other Prefer Not To Say" at bounding box center [334, 82] width 111 height 10
select select "[DEMOGRAPHIC_DATA]"
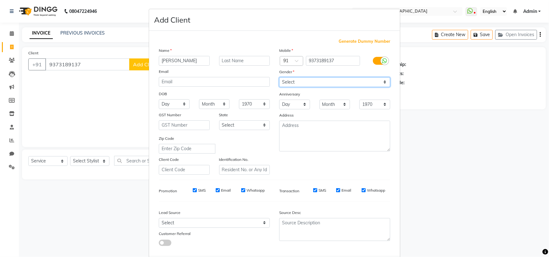
click at [279, 87] on select "Select [DEMOGRAPHIC_DATA] [DEMOGRAPHIC_DATA] Other Prefer Not To Say" at bounding box center [334, 82] width 111 height 10
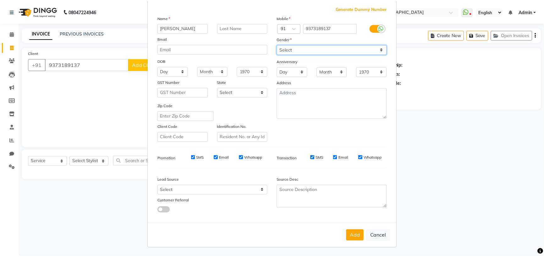
scroll to position [90, 0]
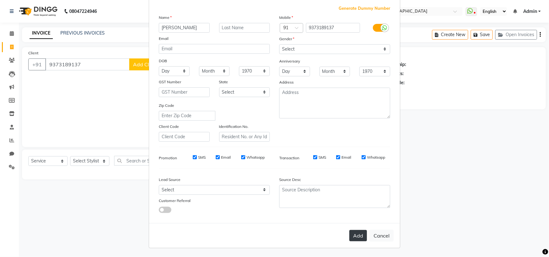
click at [352, 237] on button "Add" at bounding box center [358, 235] width 18 height 11
select select
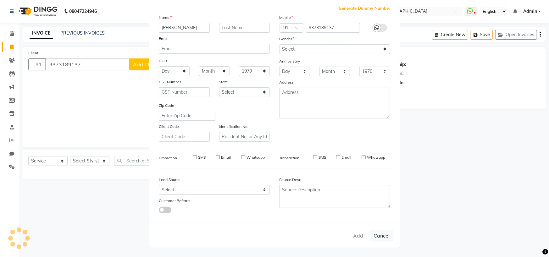
select select
checkbox input "false"
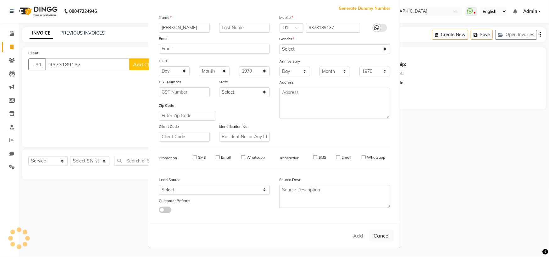
checkbox input "false"
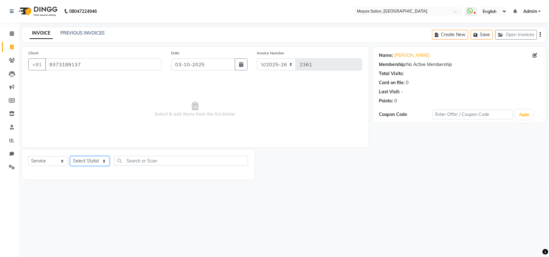
click at [98, 166] on select "Select Stylist [PERSON_NAME] [PERSON_NAME] [PERSON_NAME] (sir) [PERSON_NAME] Mo…" at bounding box center [89, 161] width 39 height 10
select select "67436"
click at [72, 166] on select "Select Stylist [PERSON_NAME] [PERSON_NAME] [PERSON_NAME] (sir) [PERSON_NAME] Mo…" at bounding box center [89, 161] width 39 height 10
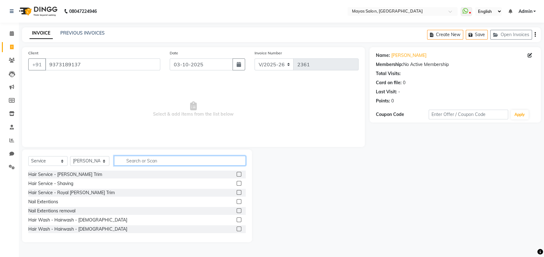
click at [174, 166] on input "text" at bounding box center [180, 161] width 132 height 10
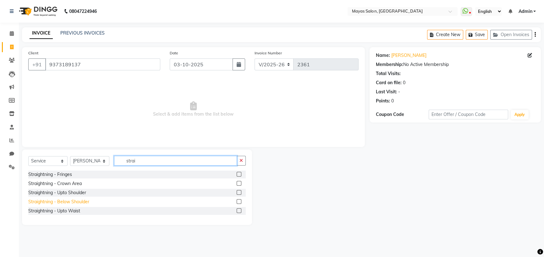
type input "strai"
click at [84, 205] on div "Straightning - Below Shoulder" at bounding box center [58, 202] width 61 height 7
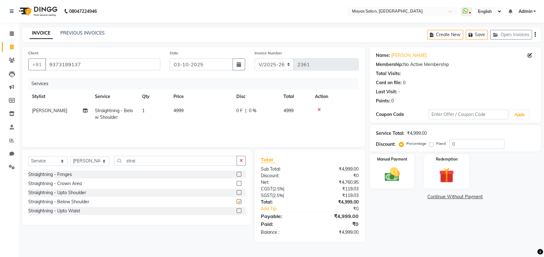
checkbox input "false"
click at [198, 123] on td "4999" at bounding box center [201, 114] width 63 height 21
select select "67436"
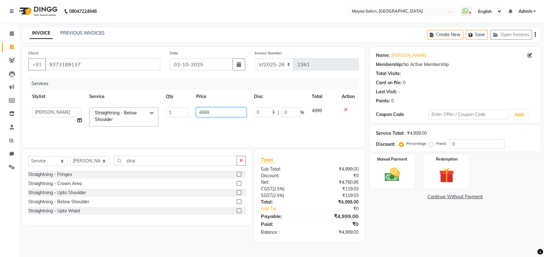
drag, startPoint x: 215, startPoint y: 131, endPoint x: 191, endPoint y: 138, distance: 25.3
click at [192, 131] on td "4999" at bounding box center [221, 117] width 58 height 27
type input "8000"
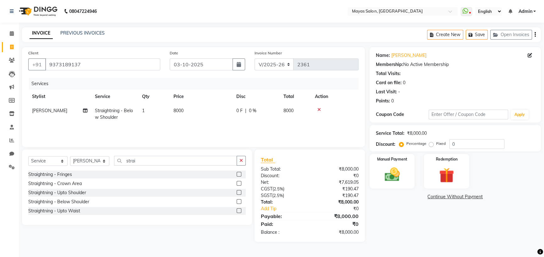
click at [229, 27] on div "08047224946 Select Location × Mayas Salon, Thane WhatsApp Status ✕ Status: Disc…" at bounding box center [272, 128] width 544 height 257
click at [241, 163] on icon "button" at bounding box center [241, 161] width 3 height 4
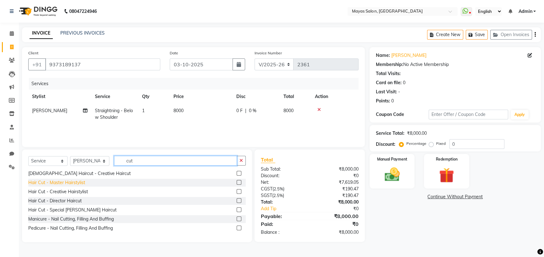
scroll to position [35, 0]
type input "cut"
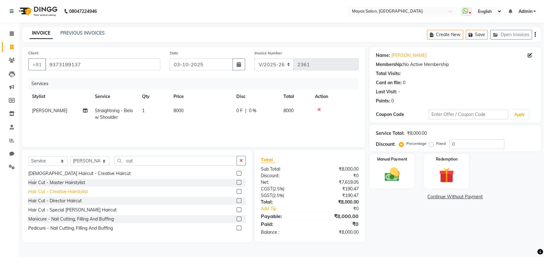
click at [68, 195] on div "Hair Cut - Creative Hairstylist" at bounding box center [58, 192] width 60 height 7
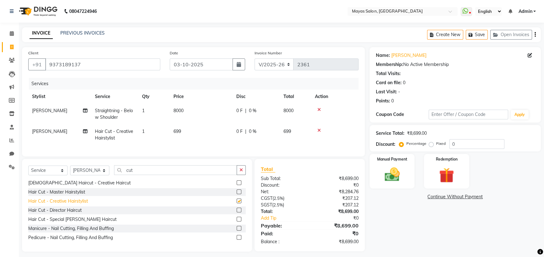
checkbox input "false"
click at [202, 145] on td "699" at bounding box center [201, 135] width 63 height 21
select select "67436"
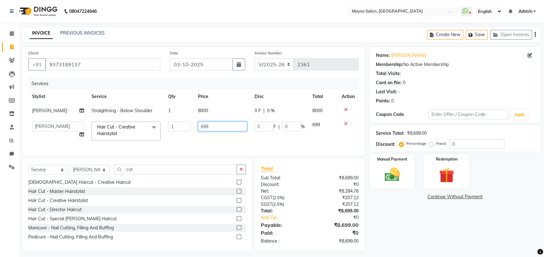
click at [207, 131] on input "699" at bounding box center [222, 127] width 49 height 10
drag, startPoint x: 211, startPoint y: 146, endPoint x: 199, endPoint y: 152, distance: 13.4
click at [199, 131] on input "699" at bounding box center [222, 127] width 49 height 10
type input "500"
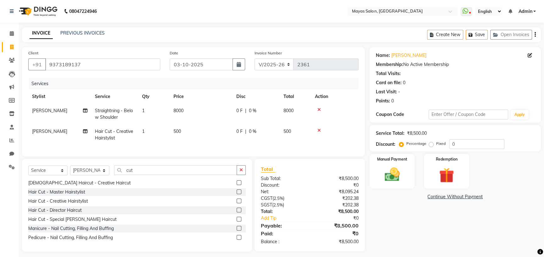
drag, startPoint x: 179, startPoint y: 36, endPoint x: 210, endPoint y: 86, distance: 59.4
click at [179, 36] on div "INVOICE PREVIOUS INVOICES Create New Save Open Invoices" at bounding box center [281, 34] width 519 height 15
click at [401, 228] on div "Name: [PERSON_NAME] Membership: No Active Membership Total Visits: Card on file…" at bounding box center [458, 149] width 176 height 205
click at [94, 176] on select "Select Stylist [PERSON_NAME] [PERSON_NAME] [PERSON_NAME] (sir) [PERSON_NAME] Mo…" at bounding box center [89, 171] width 39 height 10
select select "70617"
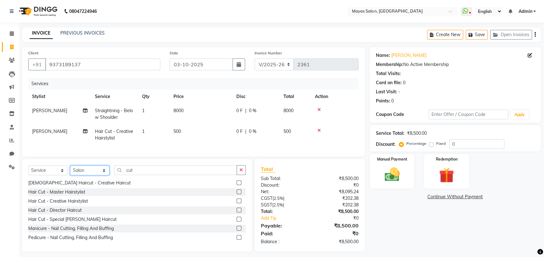
click at [72, 176] on select "Select Stylist [PERSON_NAME] [PERSON_NAME] [PERSON_NAME] (sir) [PERSON_NAME] Mo…" at bounding box center [89, 171] width 39 height 10
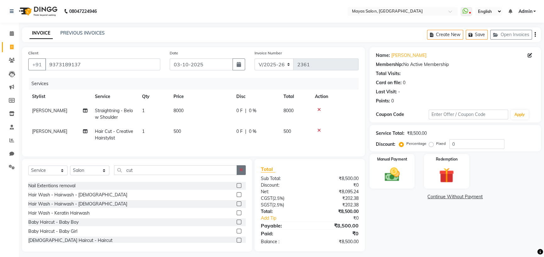
click at [242, 175] on button "button" at bounding box center [241, 170] width 9 height 10
click at [273, 21] on nav "08047224946 Select Location × Mayas Salon, Thane WhatsApp Status ✕ Status: Disc…" at bounding box center [272, 11] width 544 height 23
click at [145, 175] on input "text" at bounding box center [180, 170] width 132 height 10
click at [53, 176] on select "Select Service Product Membership Package Voucher Prepaid Gift Card" at bounding box center [47, 171] width 39 height 10
select select "product"
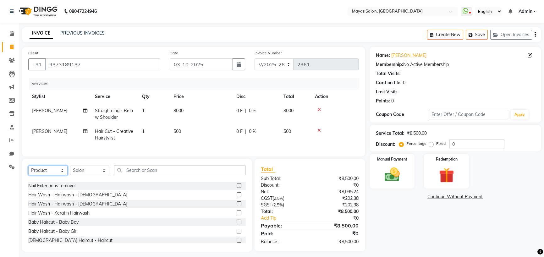
click at [30, 176] on select "Select Service Product Membership Package Voucher Prepaid Gift Card" at bounding box center [47, 171] width 39 height 10
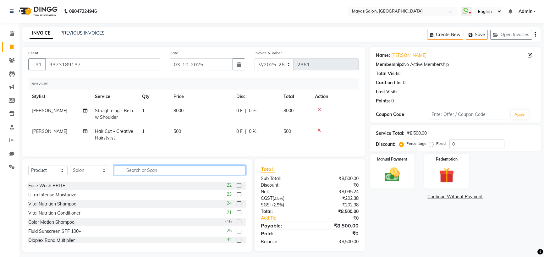
click at [164, 175] on input "text" at bounding box center [180, 170] width 132 height 10
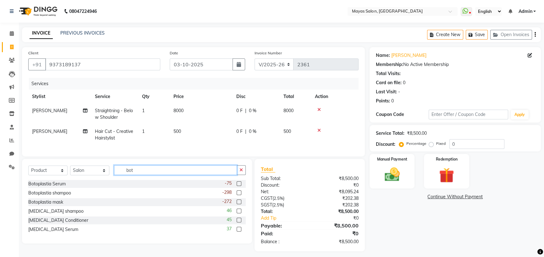
scroll to position [0, 0]
type input "boto"
click at [65, 197] on div "Botoplastia shampoo" at bounding box center [49, 193] width 43 height 7
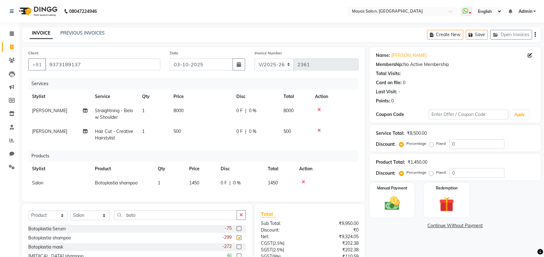
checkbox input "false"
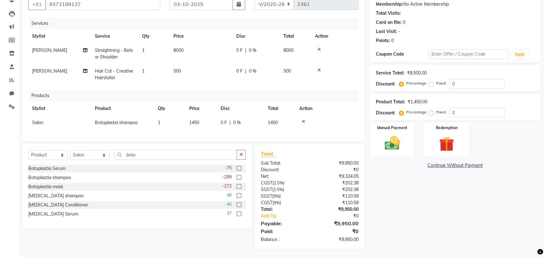
scroll to position [110, 0]
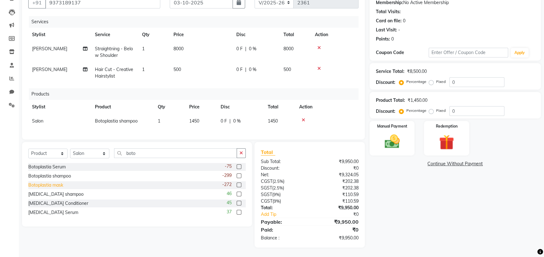
click at [56, 182] on div "Botoplastia mask" at bounding box center [45, 185] width 35 height 7
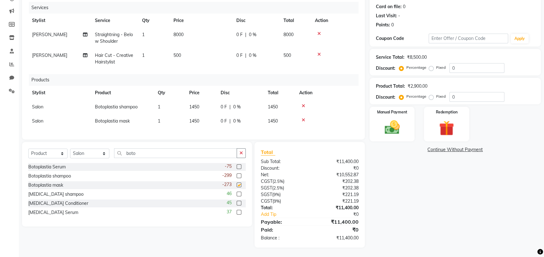
checkbox input "false"
click at [240, 155] on icon "button" at bounding box center [241, 153] width 3 height 4
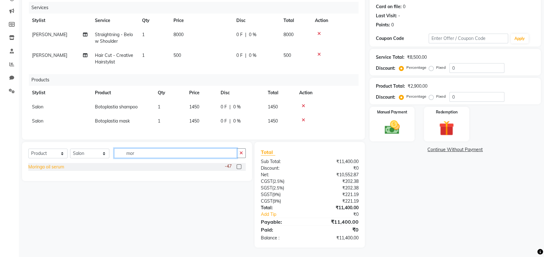
type input "mor"
click at [62, 170] on div "Moringa oil serum" at bounding box center [46, 167] width 36 height 7
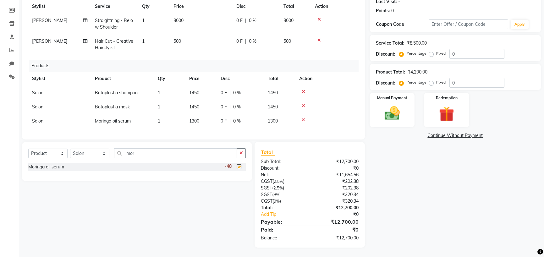
checkbox input "false"
click at [204, 100] on td "1450" at bounding box center [201, 93] width 31 height 14
select select "70617"
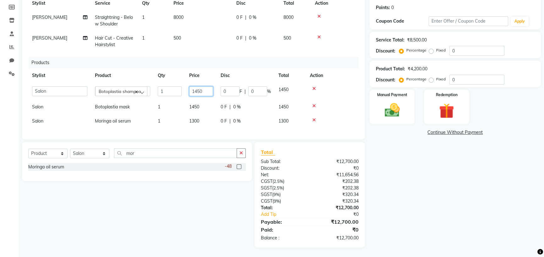
click at [209, 96] on input "1450" at bounding box center [201, 91] width 24 height 10
type input "1"
type input "1500"
click at [447, 201] on div "Name: [PERSON_NAME] Membership: No Active Membership Total Visits: Card on file…" at bounding box center [458, 101] width 176 height 294
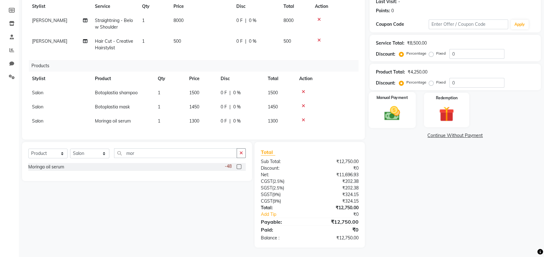
click at [384, 122] on img at bounding box center [392, 113] width 25 height 18
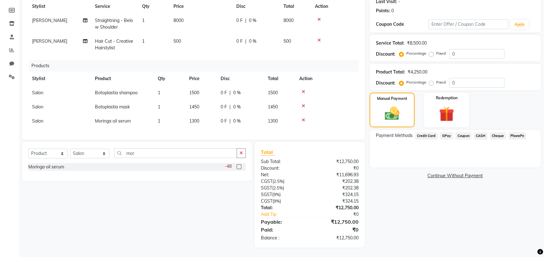
click at [449, 140] on span "GPay" at bounding box center [446, 135] width 13 height 7
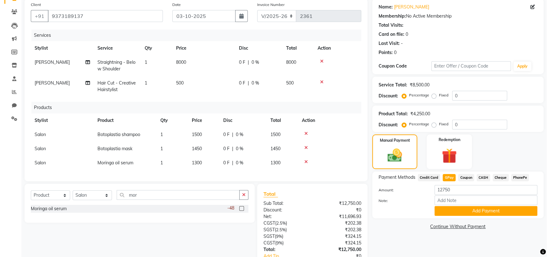
scroll to position [47, 0]
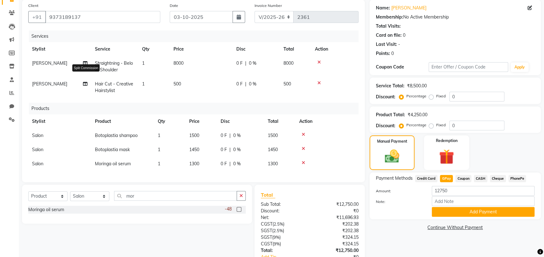
click at [86, 86] on icon at bounding box center [85, 84] width 4 height 4
select select "67436"
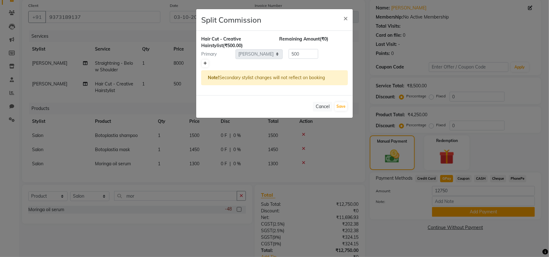
click at [209, 67] on link at bounding box center [205, 64] width 7 height 8
type input "250"
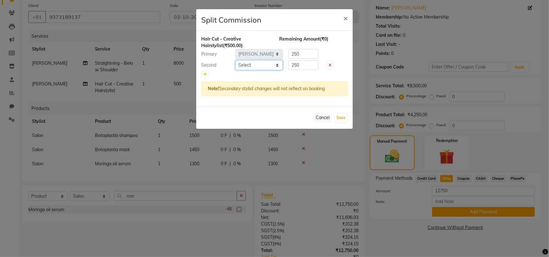
click at [256, 70] on select "Select [PERSON_NAME] [PERSON_NAME] [PERSON_NAME] (sir) [PERSON_NAME] Movle [PER…" at bounding box center [259, 65] width 47 height 10
select select "67457"
click at [236, 70] on select "Select [PERSON_NAME] [PERSON_NAME] [PERSON_NAME] (sir) [PERSON_NAME] Movle [PER…" at bounding box center [259, 65] width 47 height 10
click at [340, 122] on button "Save" at bounding box center [341, 118] width 12 height 9
select select "Select"
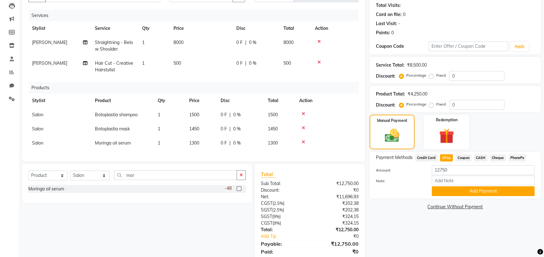
scroll to position [79, 0]
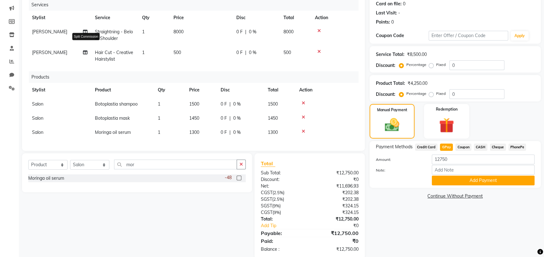
click at [86, 55] on icon at bounding box center [85, 52] width 4 height 4
select select "67436"
select select "67457"
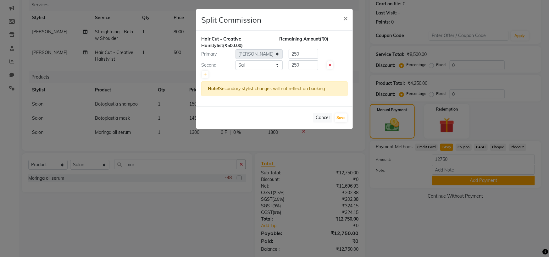
click at [330, 67] on icon at bounding box center [330, 66] width 3 height 4
type input "500"
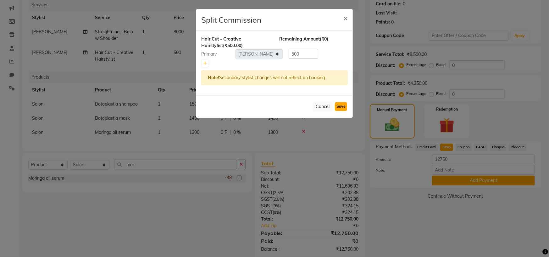
click at [341, 111] on button "Save" at bounding box center [341, 106] width 12 height 9
select select "Select"
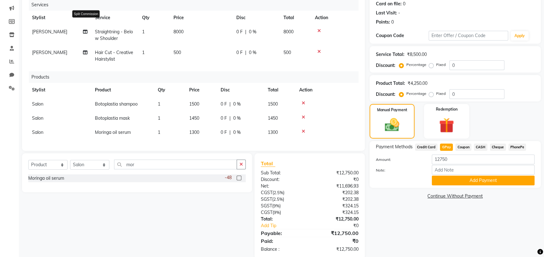
click at [86, 34] on icon at bounding box center [85, 32] width 4 height 4
select select "67436"
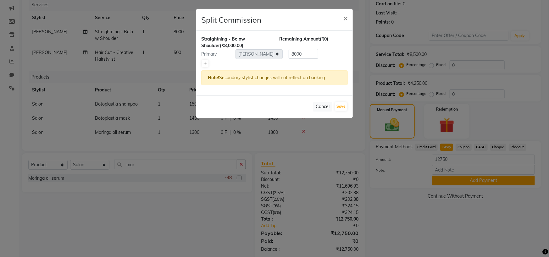
click at [209, 67] on link at bounding box center [205, 64] width 7 height 8
type input "4000"
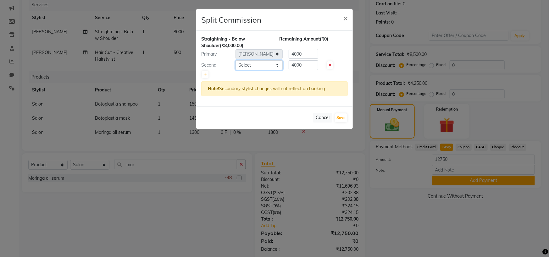
click at [251, 70] on select "Select [PERSON_NAME] [PERSON_NAME] [PERSON_NAME] (sir) [PERSON_NAME] Movle [PER…" at bounding box center [259, 65] width 47 height 10
select select "67457"
click at [236, 70] on select "Select [PERSON_NAME] [PERSON_NAME] [PERSON_NAME] (sir) [PERSON_NAME] Movle [PER…" at bounding box center [259, 65] width 47 height 10
click at [343, 122] on button "Save" at bounding box center [341, 118] width 12 height 9
select select "Select"
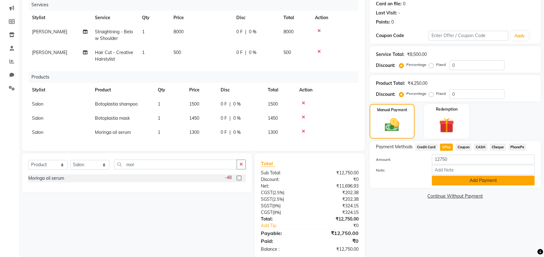
click at [476, 186] on button "Add Payment" at bounding box center [483, 181] width 103 height 10
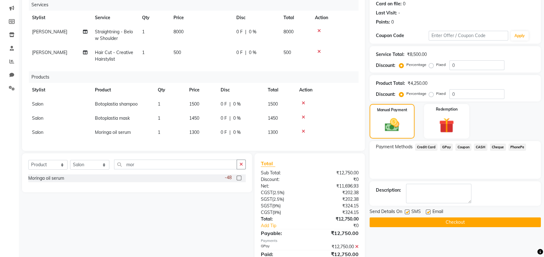
scroll to position [145, 0]
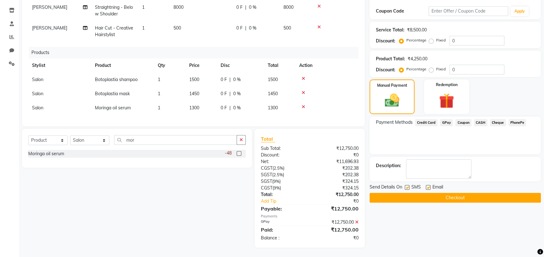
click at [458, 195] on button "Checkout" at bounding box center [455, 198] width 171 height 10
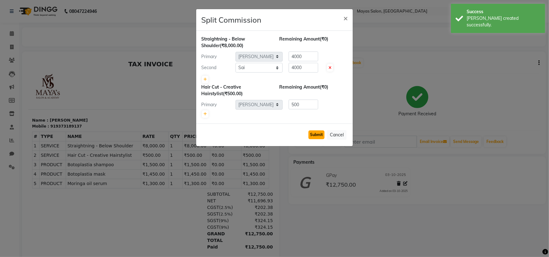
click at [315, 139] on button "Submit" at bounding box center [317, 135] width 16 height 9
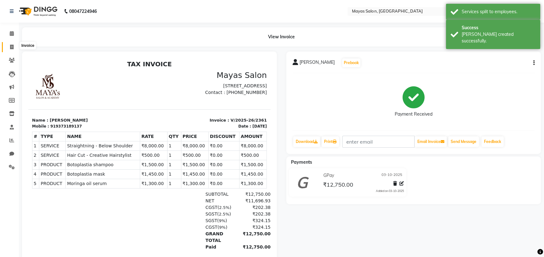
click at [9, 50] on span at bounding box center [11, 47] width 11 height 7
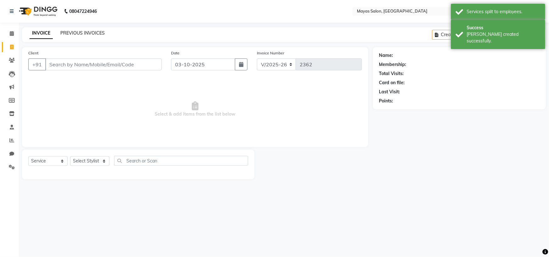
click at [81, 36] on link "PREVIOUS INVOICES" at bounding box center [82, 33] width 44 height 6
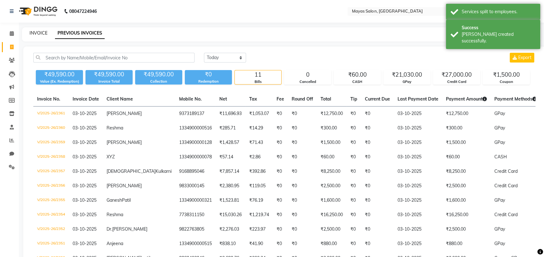
click at [43, 33] on link "INVOICE" at bounding box center [39, 33] width 18 height 6
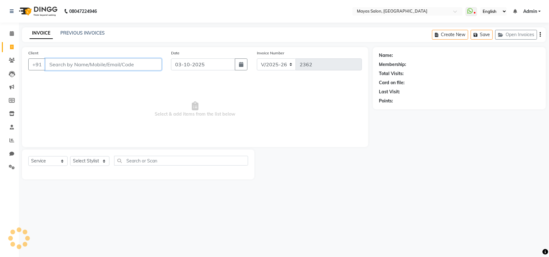
click at [108, 67] on input "Client" at bounding box center [103, 65] width 116 height 12
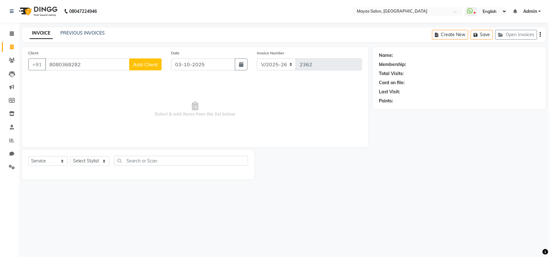
click at [153, 70] on button "Add Client" at bounding box center [145, 65] width 32 height 12
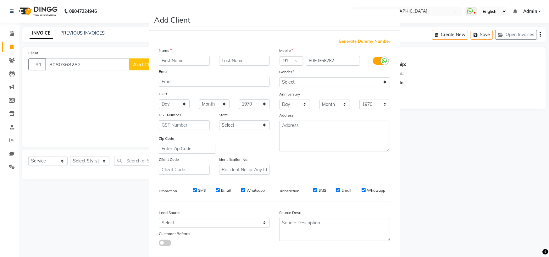
click at [177, 66] on input "text" at bounding box center [184, 61] width 51 height 10
click at [253, 66] on input "text" at bounding box center [244, 61] width 51 height 10
click at [327, 87] on select "Select [DEMOGRAPHIC_DATA] [DEMOGRAPHIC_DATA] Other Prefer Not To Say" at bounding box center [334, 82] width 111 height 10
click at [279, 87] on select "Select [DEMOGRAPHIC_DATA] [DEMOGRAPHIC_DATA] Other Prefer Not To Say" at bounding box center [334, 82] width 111 height 10
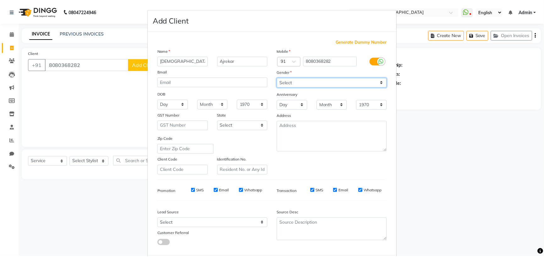
scroll to position [90, 0]
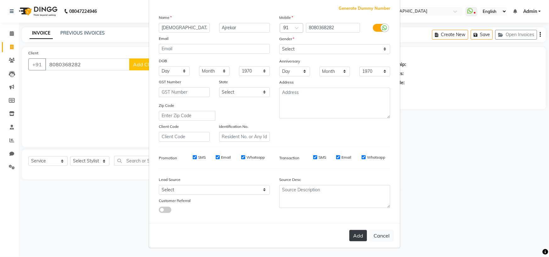
click at [352, 235] on button "Add" at bounding box center [358, 235] width 18 height 11
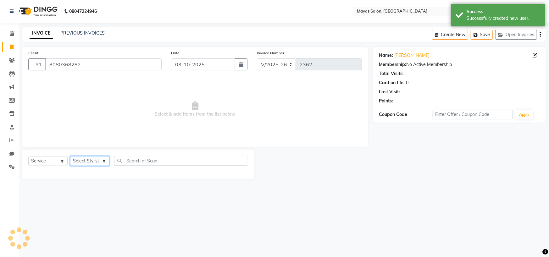
click at [85, 166] on select "Select Stylist [PERSON_NAME] [PERSON_NAME] [PERSON_NAME] (sir) [PERSON_NAME] Mo…" at bounding box center [89, 161] width 39 height 10
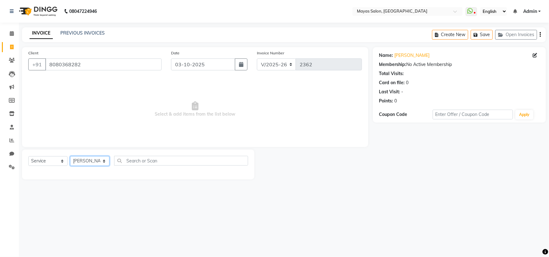
click at [72, 166] on select "Select Stylist [PERSON_NAME] [PERSON_NAME] [PERSON_NAME] (sir) [PERSON_NAME] Mo…" at bounding box center [89, 161] width 39 height 10
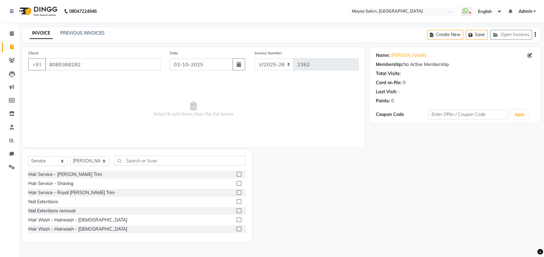
click at [174, 171] on div "Select Service Product Membership Package Voucher Prepaid Gift Card Select Styl…" at bounding box center [137, 163] width 218 height 15
click at [174, 166] on input "text" at bounding box center [180, 161] width 132 height 10
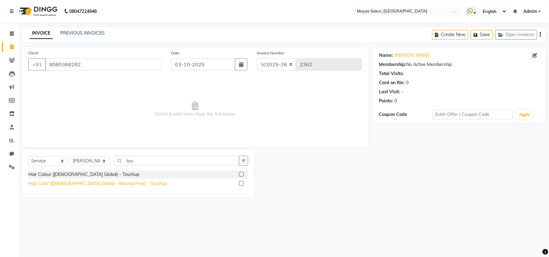
click at [112, 187] on div "Hair Color ([DEMOGRAPHIC_DATA] Global - Amonia Free) - Touchup" at bounding box center [97, 184] width 139 height 7
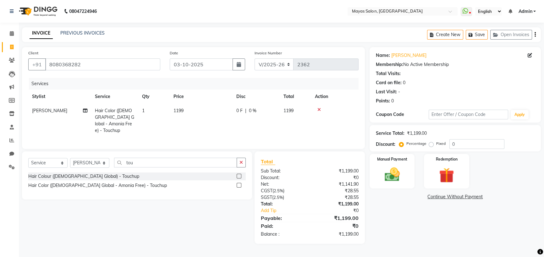
click at [217, 125] on td "1199" at bounding box center [201, 121] width 63 height 34
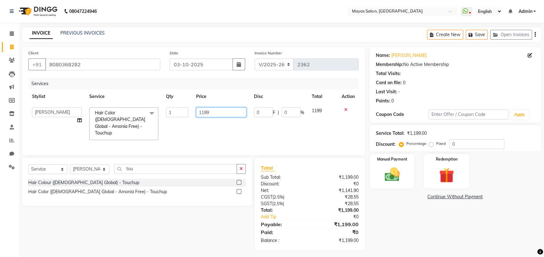
drag, startPoint x: 217, startPoint y: 125, endPoint x: 198, endPoint y: 131, distance: 19.5
click at [198, 117] on input "1199" at bounding box center [221, 113] width 50 height 10
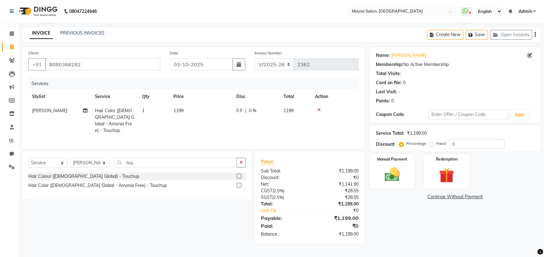
click at [186, 131] on tr "[PERSON_NAME] Hair Color ([DEMOGRAPHIC_DATA] Global - Amonia Free) - Touchup 1 …" at bounding box center [193, 121] width 331 height 34
click at [194, 130] on td "1199" at bounding box center [201, 121] width 63 height 34
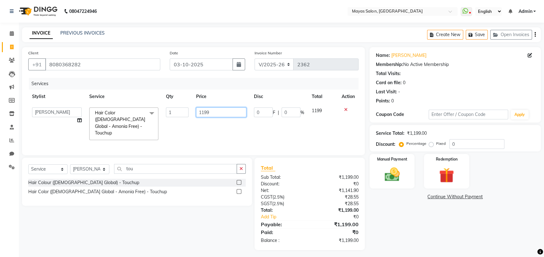
click at [214, 117] on input "1199" at bounding box center [221, 113] width 50 height 10
click at [209, 27] on div "08047224946 Select Location × Mayas Salon, Thane WhatsApp Status ✕ Status: Disc…" at bounding box center [272, 130] width 544 height 260
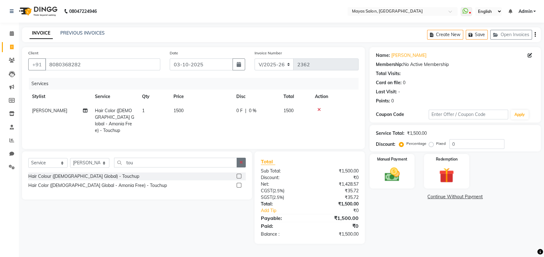
click at [241, 168] on button "button" at bounding box center [241, 163] width 9 height 10
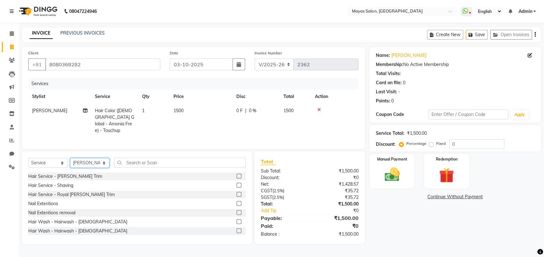
click at [98, 168] on select "Select Stylist [PERSON_NAME] [PERSON_NAME] [PERSON_NAME] (sir) [PERSON_NAME] Mo…" at bounding box center [89, 163] width 39 height 10
click at [72, 168] on select "Select Stylist [PERSON_NAME] [PERSON_NAME] [PERSON_NAME] (sir) [PERSON_NAME] Mo…" at bounding box center [89, 163] width 39 height 10
click at [166, 168] on input "text" at bounding box center [180, 163] width 132 height 10
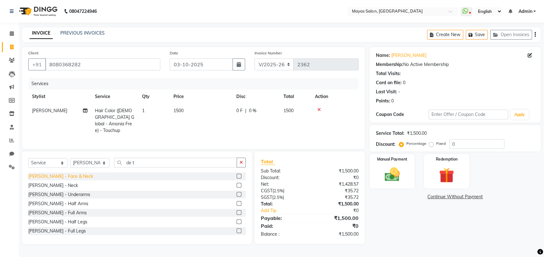
click at [53, 180] on div "[PERSON_NAME] - Face & Neck" at bounding box center [60, 176] width 65 height 7
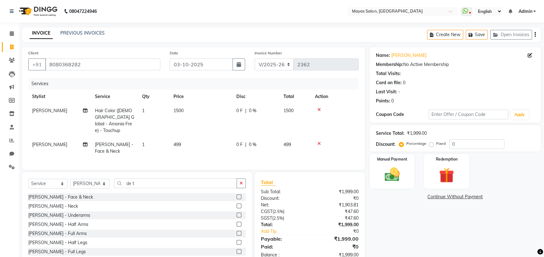
click at [210, 157] on td "499" at bounding box center [201, 148] width 63 height 21
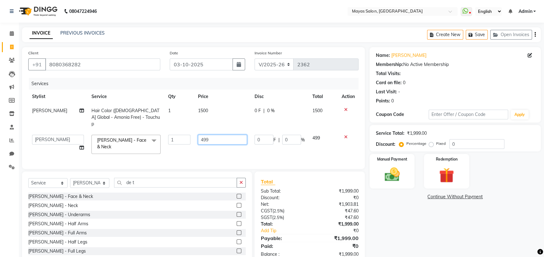
drag, startPoint x: 217, startPoint y: 155, endPoint x: 190, endPoint y: 162, distance: 27.9
click at [190, 158] on tr "[PERSON_NAME] [PERSON_NAME] [PERSON_NAME] (sir) [PERSON_NAME] Movle [PERSON_NAM…" at bounding box center [193, 144] width 331 height 27
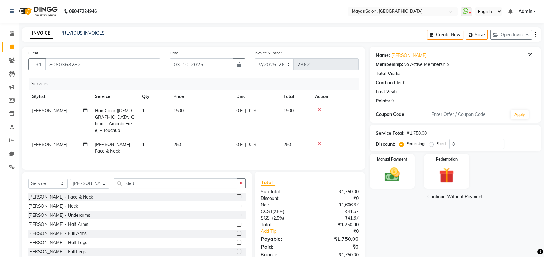
click at [207, 28] on div "08047224946 Select Location × Mayas Salon, Thane WhatsApp Status ✕ Status: Disc…" at bounding box center [272, 137] width 544 height 275
click at [86, 189] on select "Select Stylist [PERSON_NAME] [PERSON_NAME] [PERSON_NAME] (sir) [PERSON_NAME] Mo…" at bounding box center [89, 184] width 39 height 10
click at [72, 189] on select "Select Stylist [PERSON_NAME] [PERSON_NAME] [PERSON_NAME] (sir) [PERSON_NAME] Mo…" at bounding box center [89, 184] width 39 height 10
click at [237, 188] on button "button" at bounding box center [241, 184] width 9 height 10
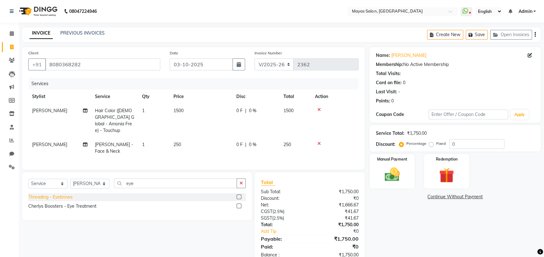
click at [72, 201] on div "Threading - Eyebrows" at bounding box center [50, 197] width 44 height 7
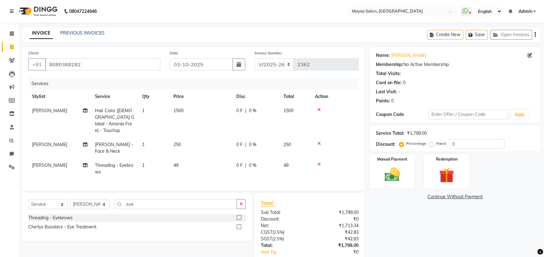
click at [190, 179] on td "49" at bounding box center [201, 169] width 63 height 21
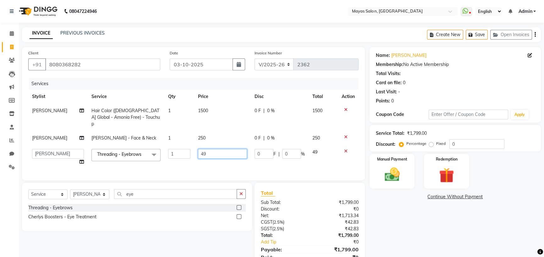
click at [220, 159] on input "49" at bounding box center [222, 154] width 49 height 10
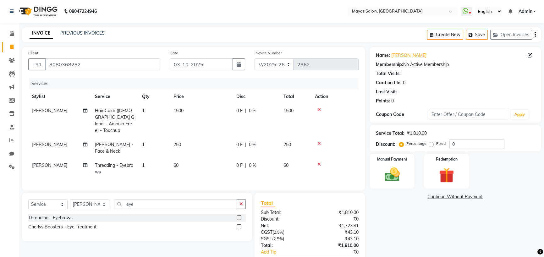
click at [183, 42] on div "INVOICE PREVIOUS INVOICES Create New Save Open Invoices" at bounding box center [281, 34] width 519 height 15
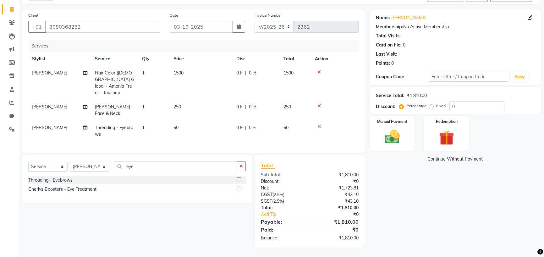
scroll to position [72, 0]
click at [241, 162] on button "button" at bounding box center [241, 167] width 9 height 10
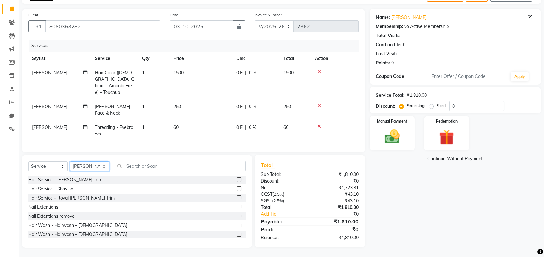
click at [99, 162] on select "Select Stylist [PERSON_NAME] [PERSON_NAME] [PERSON_NAME] (sir) [PERSON_NAME] Mo…" at bounding box center [89, 167] width 39 height 10
click at [72, 162] on select "Select Stylist [PERSON_NAME] [PERSON_NAME] [PERSON_NAME] (sir) [PERSON_NAME] Mo…" at bounding box center [89, 167] width 39 height 10
click at [154, 161] on input "text" at bounding box center [180, 166] width 132 height 10
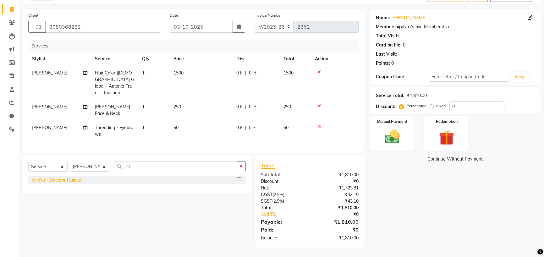
click at [81, 177] on div "Hair Cut - Director Haircut" at bounding box center [54, 180] width 53 height 7
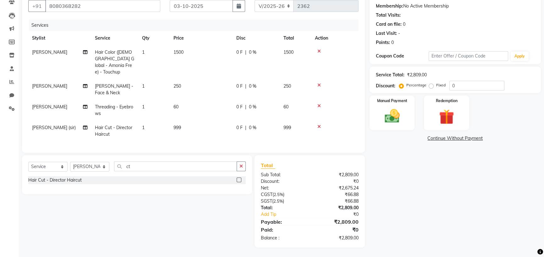
click at [209, 126] on td "999" at bounding box center [201, 131] width 63 height 21
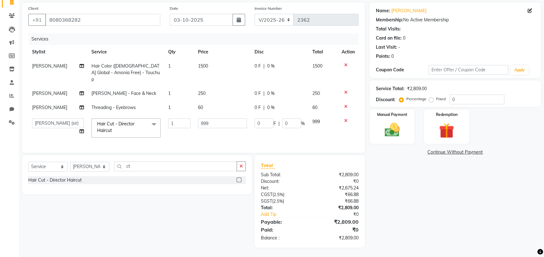
click at [217, 122] on td "999" at bounding box center [222, 128] width 57 height 27
click at [217, 119] on td "999" at bounding box center [222, 128] width 57 height 27
click at [217, 119] on input "999" at bounding box center [222, 124] width 49 height 10
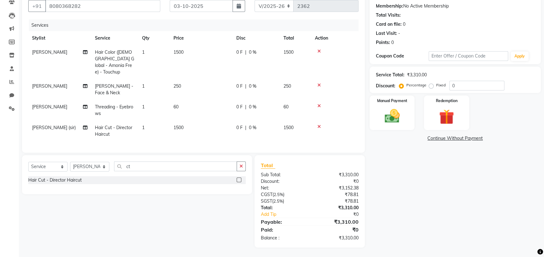
click at [465, 216] on div "Name: [PERSON_NAME] Membership: No Active Membership Total Visits: Card on file…" at bounding box center [458, 118] width 176 height 259
click at [404, 125] on div "Manual Payment" at bounding box center [392, 113] width 47 height 36
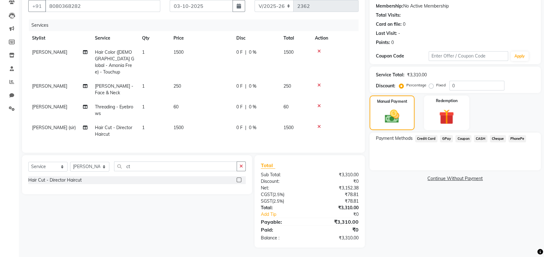
click at [449, 142] on span "GPay" at bounding box center [446, 138] width 13 height 7
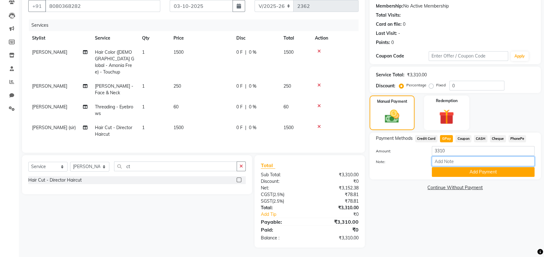
click at [456, 166] on input "Note:" at bounding box center [483, 162] width 103 height 10
click at [458, 177] on button "Add Payment" at bounding box center [483, 172] width 103 height 10
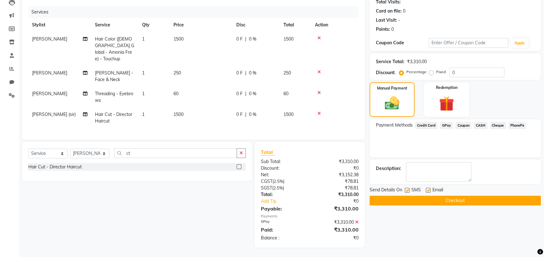
scroll to position [108, 0]
click at [462, 196] on button "Checkout" at bounding box center [455, 201] width 171 height 10
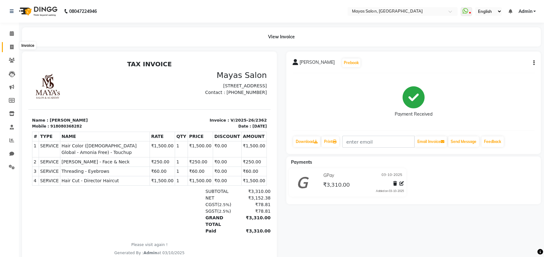
click at [13, 45] on icon at bounding box center [11, 47] width 3 height 5
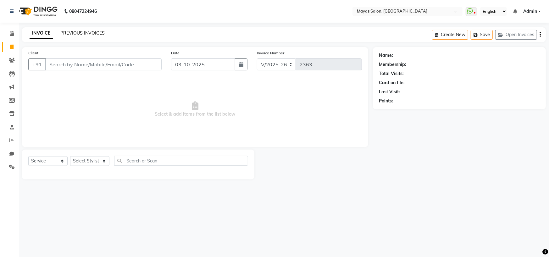
click at [89, 36] on link "PREVIOUS INVOICES" at bounding box center [82, 33] width 44 height 6
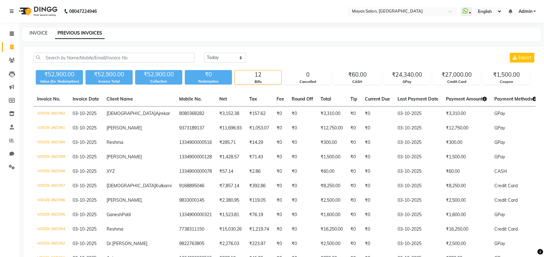
click at [47, 33] on link "INVOICE" at bounding box center [39, 33] width 18 height 6
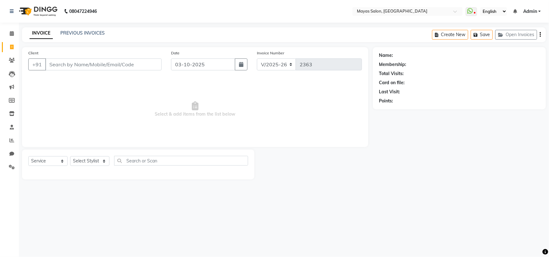
click at [132, 70] on input "Client" at bounding box center [103, 65] width 116 height 12
click at [99, 166] on select "Select Stylist [PERSON_NAME] [PERSON_NAME] [PERSON_NAME] (sir) [PERSON_NAME] Mo…" at bounding box center [89, 161] width 39 height 10
click at [72, 166] on select "Select Stylist [PERSON_NAME] [PERSON_NAME] [PERSON_NAME] (sir) [PERSON_NAME] Mo…" at bounding box center [89, 161] width 39 height 10
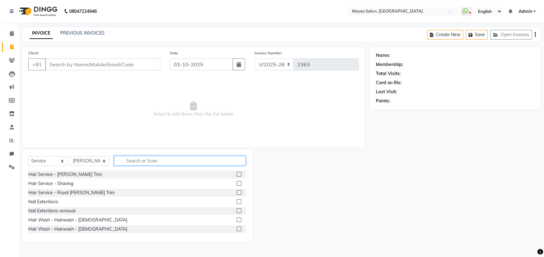
click at [153, 166] on input "text" at bounding box center [180, 161] width 132 height 10
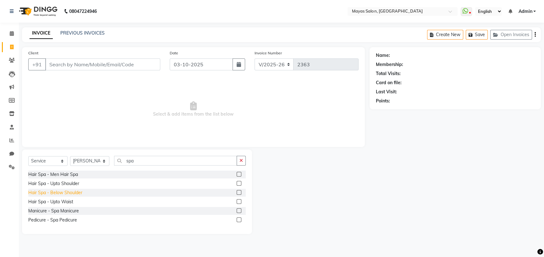
click at [79, 196] on div "Hair Spa - Below Shoulder" at bounding box center [55, 193] width 54 height 7
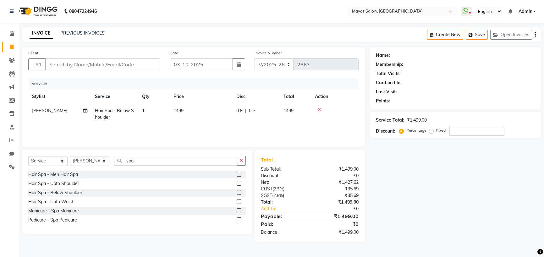
click at [201, 125] on td "1499" at bounding box center [201, 114] width 63 height 21
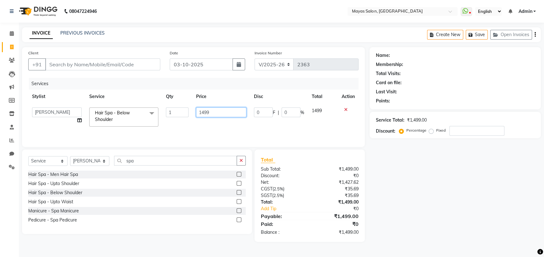
click at [211, 117] on input "1499" at bounding box center [221, 113] width 50 height 10
click at [455, 222] on div "Name: Membership: Total Visits: Card on file: Last Visit: Points: Service Total…" at bounding box center [458, 144] width 176 height 195
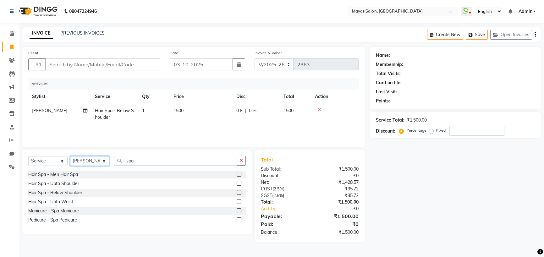
click at [103, 166] on select "Select Stylist [PERSON_NAME] [PERSON_NAME] [PERSON_NAME] (sir) [PERSON_NAME] Mo…" at bounding box center [89, 161] width 39 height 10
click at [72, 166] on select "Select Stylist [PERSON_NAME] [PERSON_NAME] [PERSON_NAME] (sir) [PERSON_NAME] Mo…" at bounding box center [89, 161] width 39 height 10
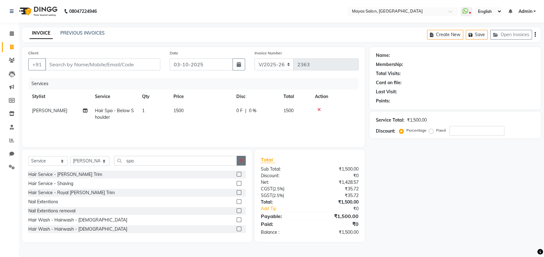
click at [241, 163] on icon "button" at bounding box center [241, 161] width 3 height 4
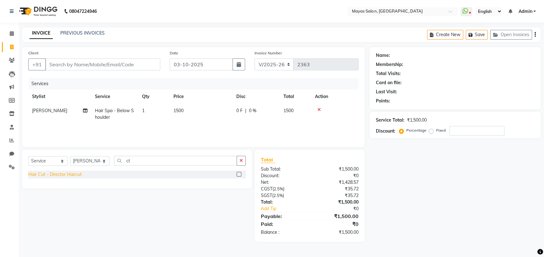
click at [51, 178] on div "Hair Cut - Director Haircut" at bounding box center [54, 174] width 53 height 7
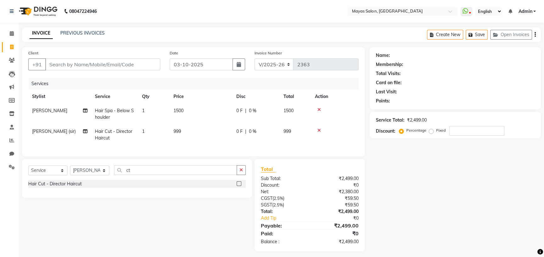
click at [215, 145] on td "999" at bounding box center [201, 135] width 63 height 21
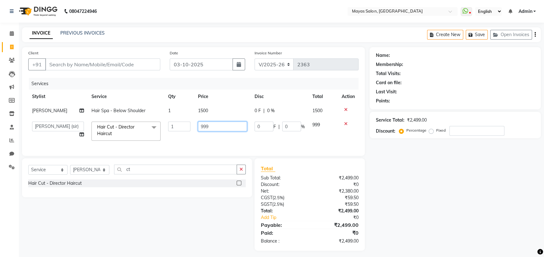
click at [225, 131] on input "999" at bounding box center [222, 127] width 49 height 10
click at [435, 201] on div "Name: Membership: Total Visits: Card on file: Last Visit: Points: Service Total…" at bounding box center [458, 149] width 176 height 204
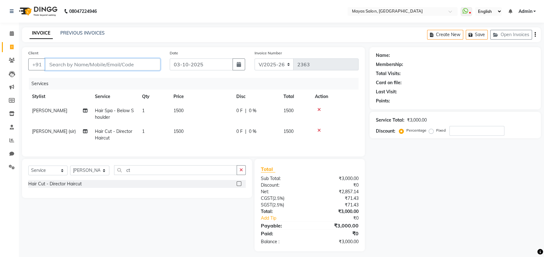
click at [132, 70] on input "Client" at bounding box center [102, 65] width 115 height 12
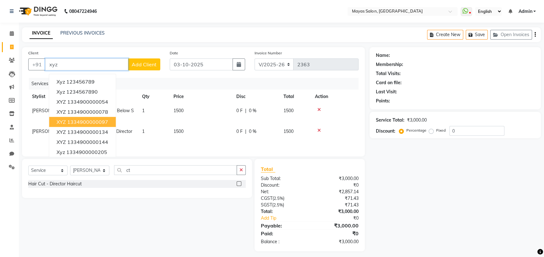
click at [97, 125] on ngb-highlight "1334900000097" at bounding box center [87, 122] width 41 height 6
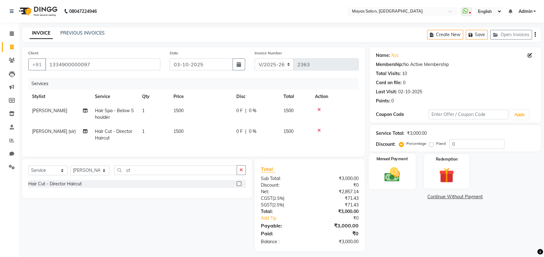
click at [404, 184] on img at bounding box center [392, 175] width 25 height 18
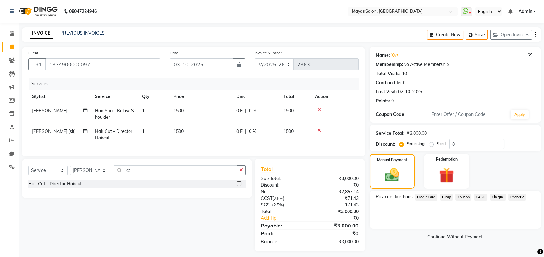
click at [487, 201] on span "CASH" at bounding box center [481, 197] width 14 height 7
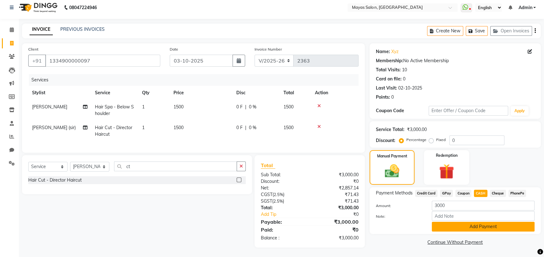
click at [482, 223] on button "Add Payment" at bounding box center [483, 227] width 103 height 10
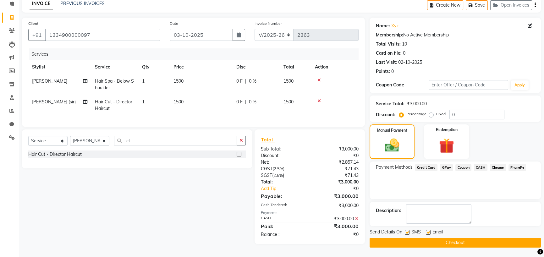
scroll to position [66, 0]
click at [485, 238] on button "Checkout" at bounding box center [455, 243] width 171 height 10
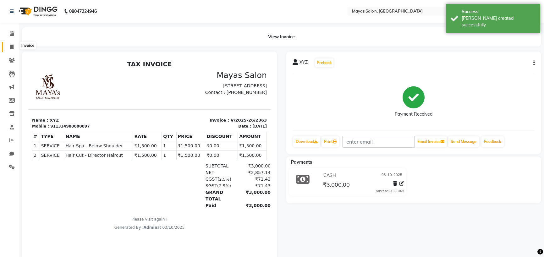
click at [13, 47] on icon at bounding box center [11, 47] width 3 height 5
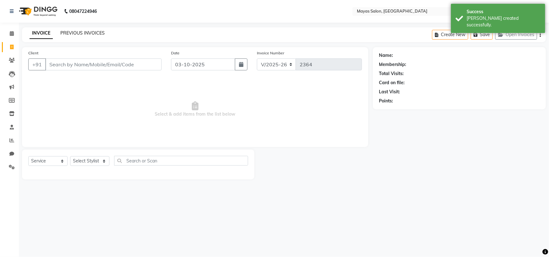
click at [80, 35] on link "PREVIOUS INVOICES" at bounding box center [82, 33] width 44 height 6
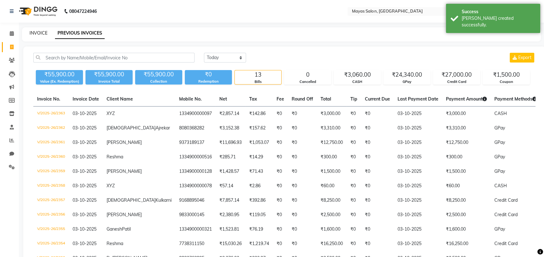
click at [38, 33] on link "INVOICE" at bounding box center [39, 33] width 18 height 6
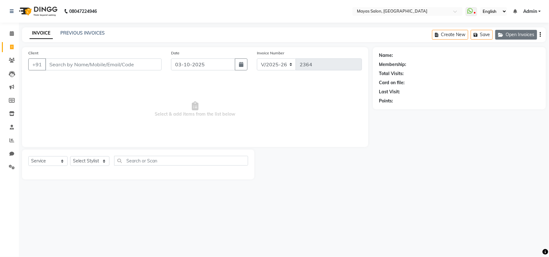
click at [520, 39] on button "Open Invoices" at bounding box center [516, 35] width 42 height 10
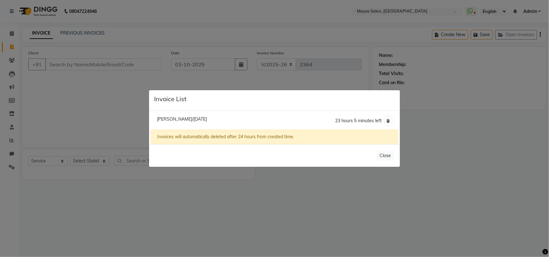
click at [198, 119] on span "[PERSON_NAME]/[DATE]" at bounding box center [182, 119] width 50 height 6
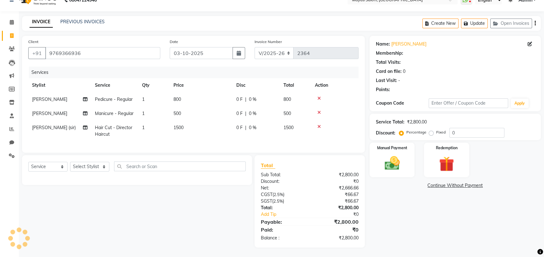
scroll to position [59, 0]
click at [402, 154] on img at bounding box center [392, 163] width 25 height 18
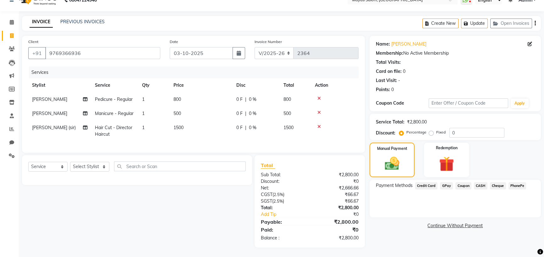
click at [450, 182] on span "GPay" at bounding box center [446, 185] width 13 height 7
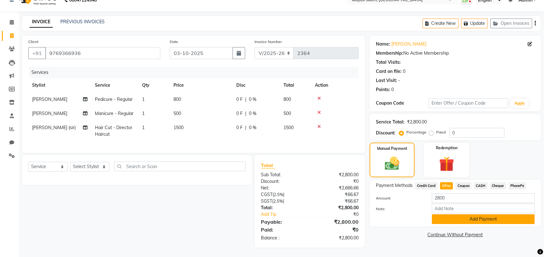
click at [478, 215] on button "Add Payment" at bounding box center [483, 220] width 103 height 10
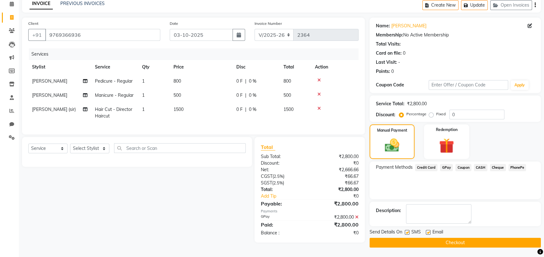
click at [468, 243] on button "Checkout" at bounding box center [455, 243] width 171 height 10
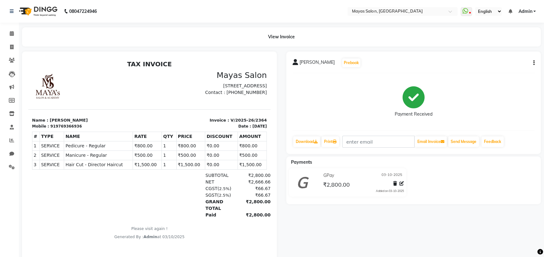
scroll to position [37, 0]
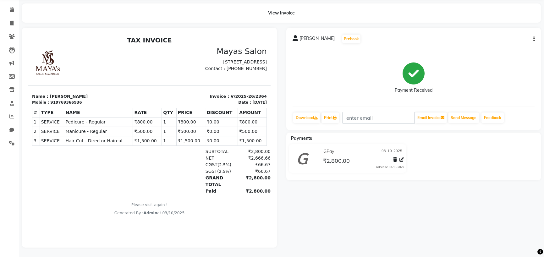
click at [388, 181] on div "Payments GPay [DATE] ₹2,800.00 Added on [DATE]" at bounding box center [414, 157] width 255 height 48
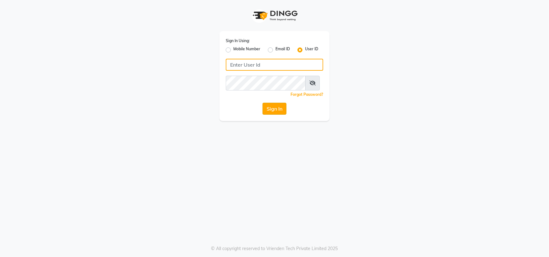
type input "[PERSON_NAME] @123"
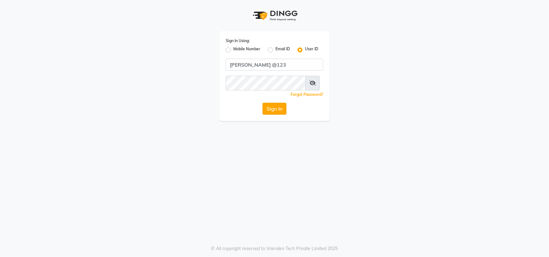
click at [270, 115] on button "Sign In" at bounding box center [275, 109] width 24 height 12
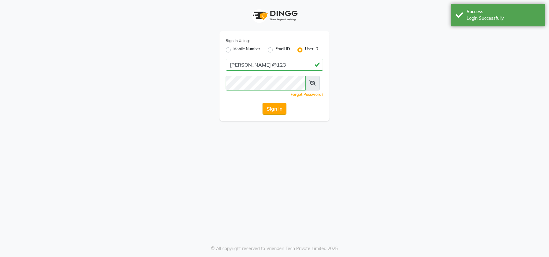
select select "7571"
select select "service"
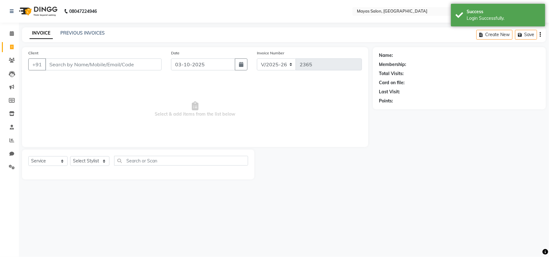
click at [105, 70] on input "Client" at bounding box center [103, 65] width 116 height 12
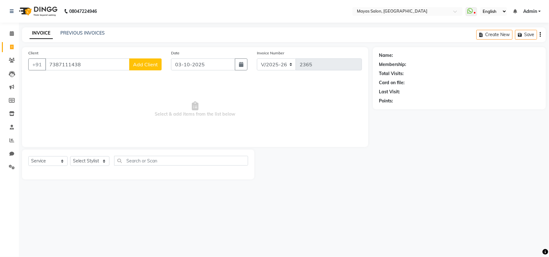
type input "7387111438"
click at [152, 68] on span "Add Client" at bounding box center [145, 64] width 25 height 6
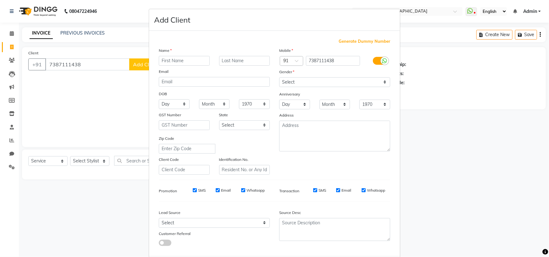
click at [184, 66] on input "text" at bounding box center [184, 61] width 51 height 10
type input "Bhakti"
click at [234, 66] on input "text" at bounding box center [244, 61] width 51 height 10
type input "Kshirsagar"
click at [328, 87] on select "Select [DEMOGRAPHIC_DATA] [DEMOGRAPHIC_DATA] Other Prefer Not To Say" at bounding box center [334, 82] width 111 height 10
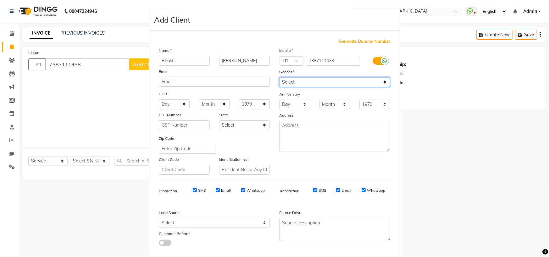
select select "[DEMOGRAPHIC_DATA]"
click at [279, 87] on select "Select [DEMOGRAPHIC_DATA] [DEMOGRAPHIC_DATA] Other Prefer Not To Say" at bounding box center [334, 82] width 111 height 10
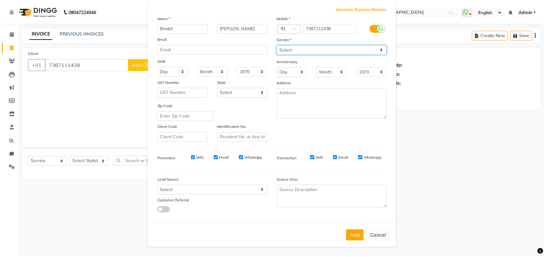
scroll to position [90, 0]
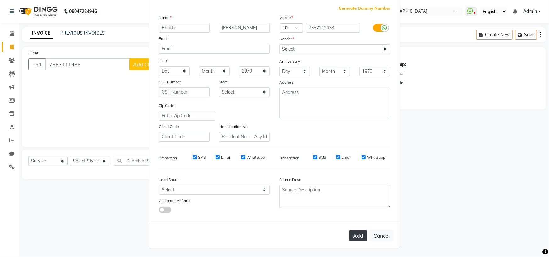
click at [349, 230] on button "Add" at bounding box center [358, 235] width 18 height 11
select select
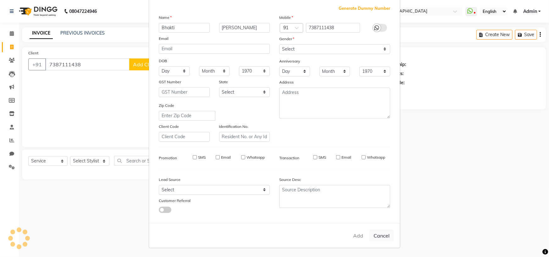
select select
checkbox input "false"
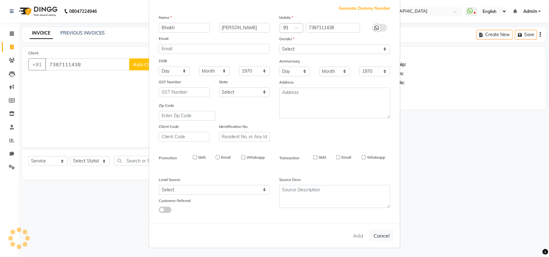
checkbox input "false"
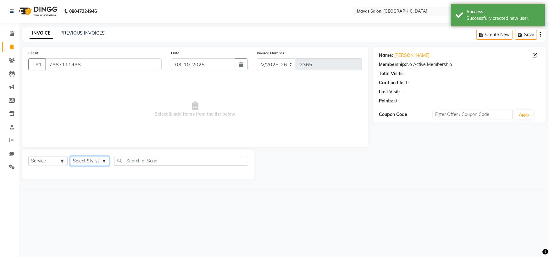
click at [101, 166] on select "Select Stylist [PERSON_NAME] [PERSON_NAME] [PERSON_NAME] (sir) [PERSON_NAME] Mo…" at bounding box center [89, 161] width 39 height 10
select select "66828"
click at [72, 166] on select "Select Stylist [PERSON_NAME] [PERSON_NAME] [PERSON_NAME] (sir) [PERSON_NAME] Mo…" at bounding box center [89, 161] width 39 height 10
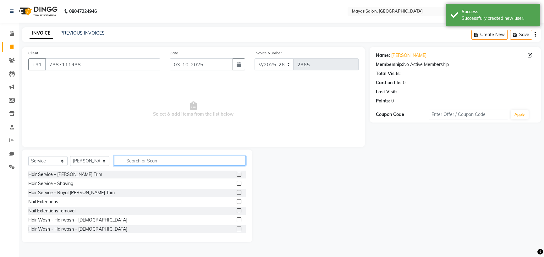
click at [181, 166] on input "text" at bounding box center [180, 161] width 132 height 10
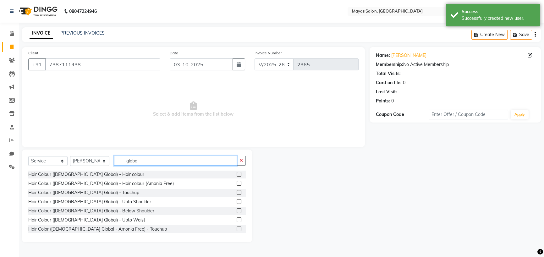
scroll to position [35, 0]
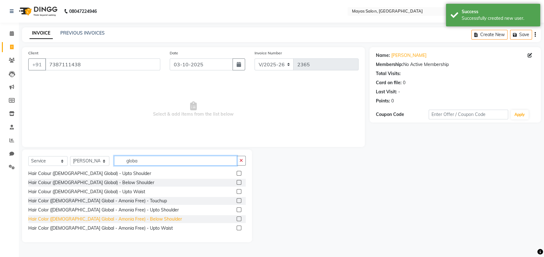
type input "globa"
click at [138, 223] on div "Hair Color ([DEMOGRAPHIC_DATA] Global - Amonia Free) - Below Shoulder" at bounding box center [105, 219] width 154 height 7
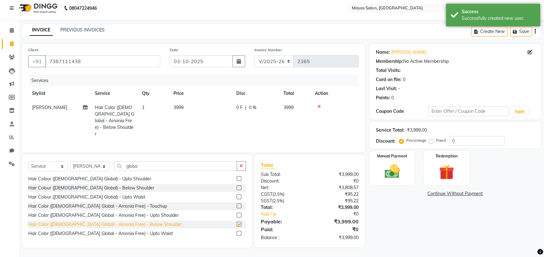
checkbox input "false"
click at [200, 115] on td "3999" at bounding box center [201, 121] width 63 height 41
select select "66828"
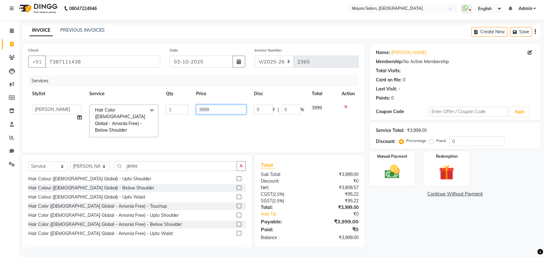
click at [215, 113] on input "3999" at bounding box center [221, 110] width 50 height 10
type input "3"
type input "3500"
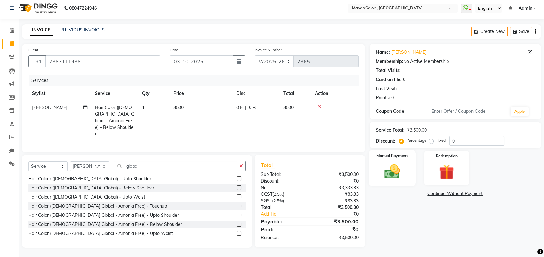
click at [399, 186] on div "Manual Payment" at bounding box center [392, 168] width 47 height 36
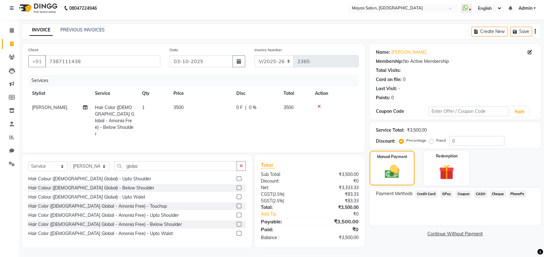
click at [448, 198] on span "GPay" at bounding box center [446, 194] width 13 height 7
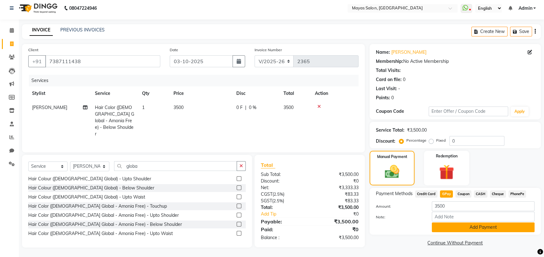
click at [460, 227] on button "Add Payment" at bounding box center [483, 228] width 103 height 10
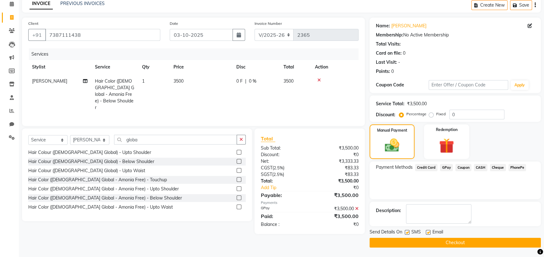
scroll to position [60, 0]
click at [465, 242] on button "Checkout" at bounding box center [455, 243] width 171 height 10
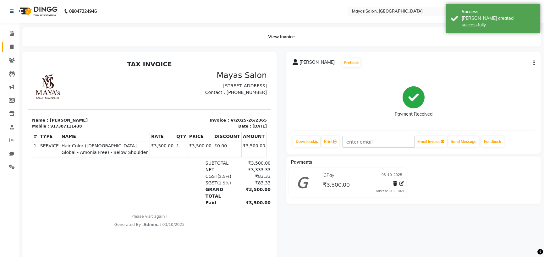
click at [10, 43] on link "Invoice" at bounding box center [9, 47] width 15 height 10
select select "7571"
select select "service"
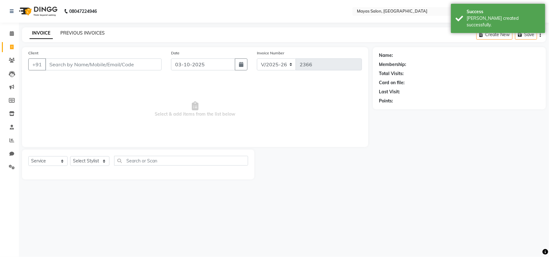
click at [96, 36] on link "PREVIOUS INVOICES" at bounding box center [82, 33] width 44 height 6
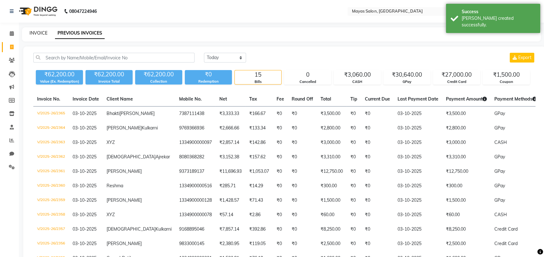
click at [42, 33] on link "INVOICE" at bounding box center [39, 33] width 18 height 6
select select "7571"
select select "service"
